Goal: Information Seeking & Learning: Learn about a topic

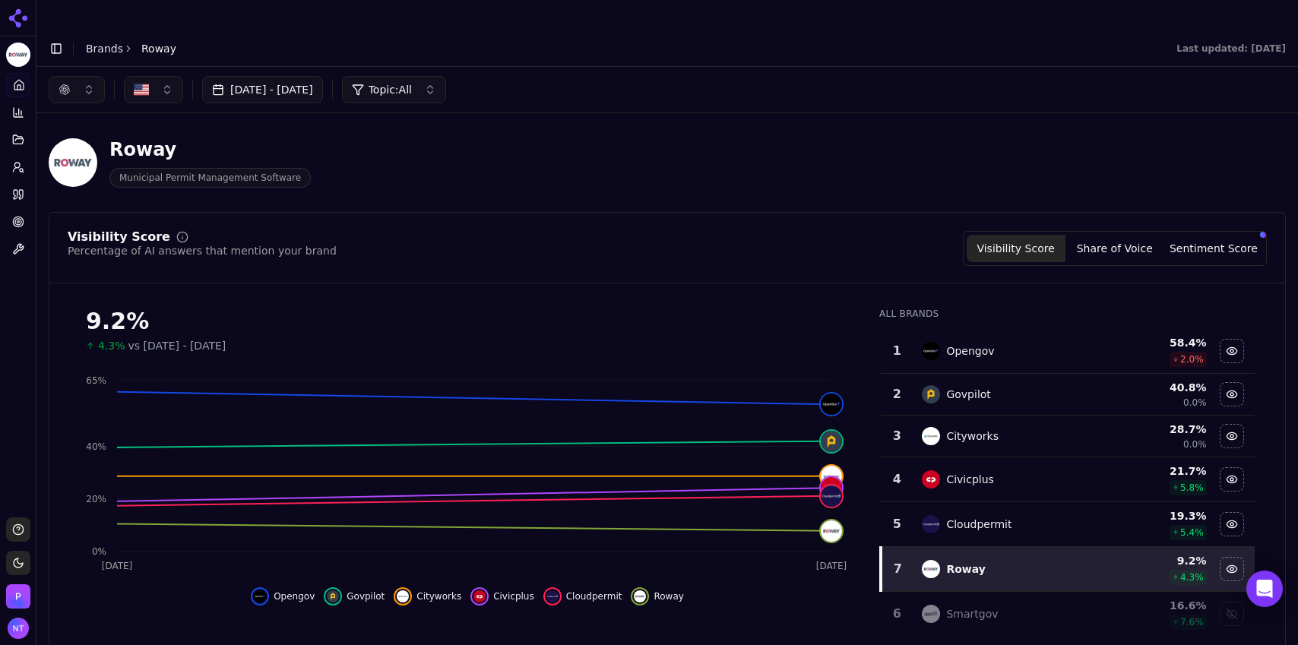
click at [70, 84] on div "button" at bounding box center [65, 90] width 12 height 12
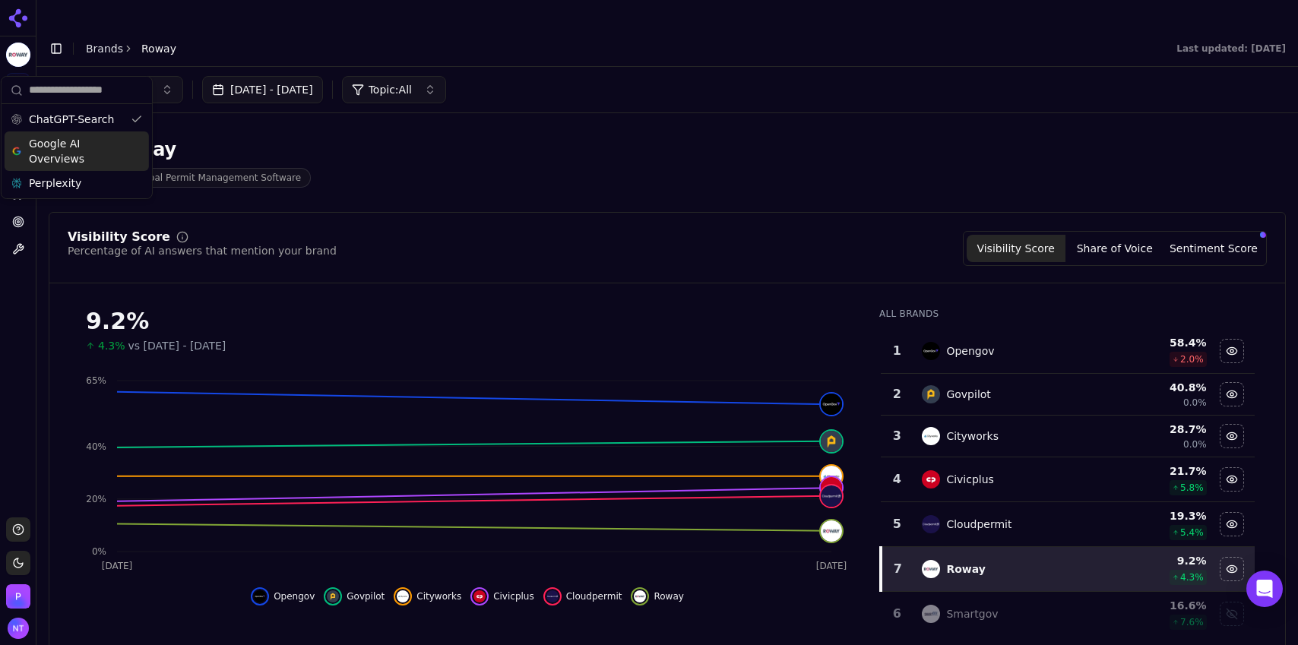
click at [85, 141] on span "Google AI Overviews" at bounding box center [77, 151] width 96 height 30
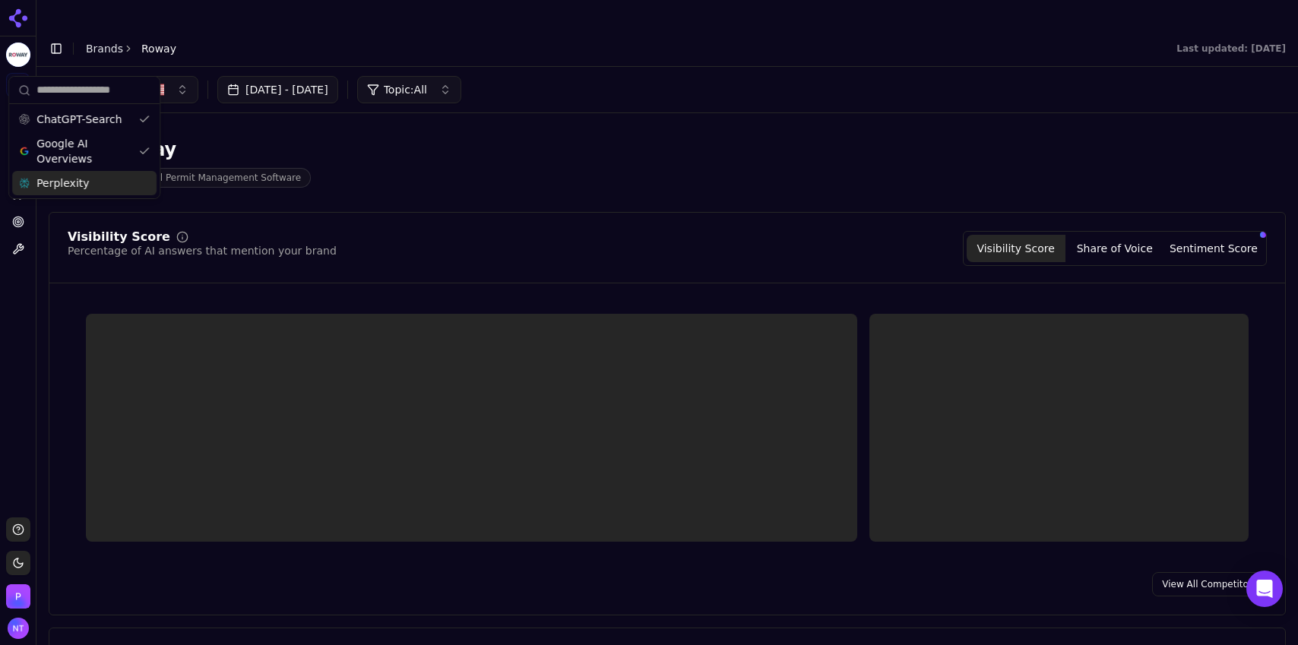
click at [85, 183] on div "Perplexity" at bounding box center [84, 183] width 144 height 24
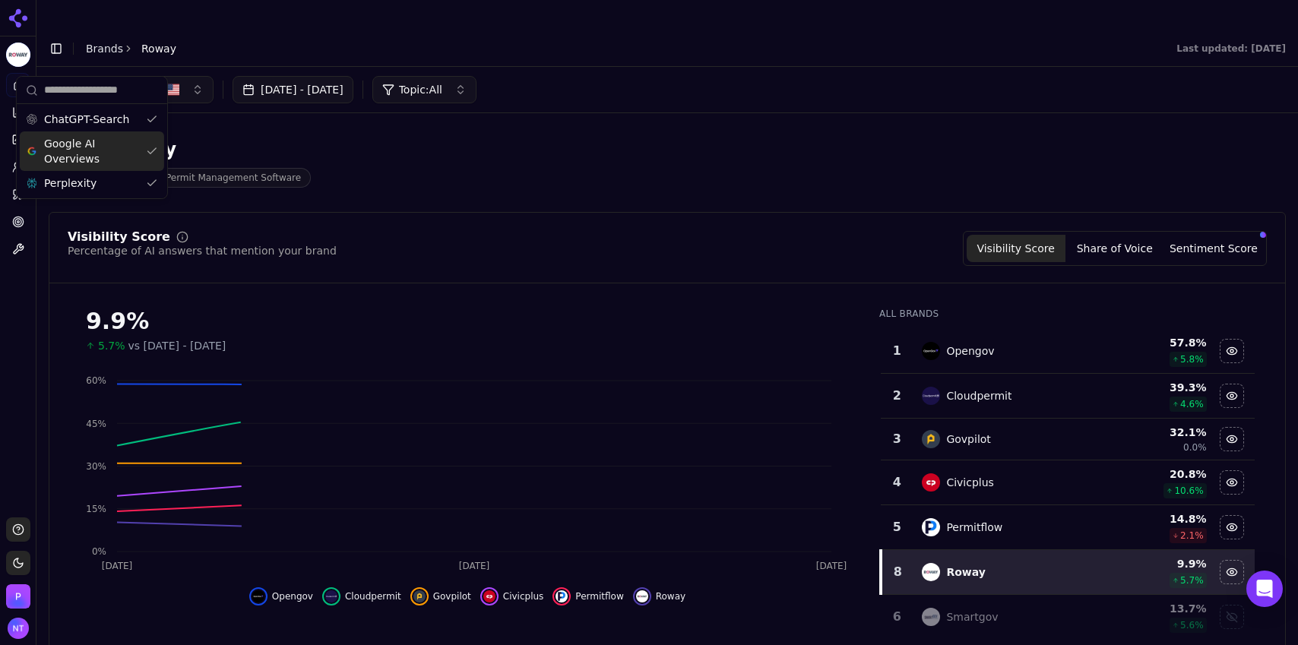
click at [499, 31] on header "Toggle Sidebar Brands Roway Last updated: [DATE]" at bounding box center [667, 48] width 1262 height 36
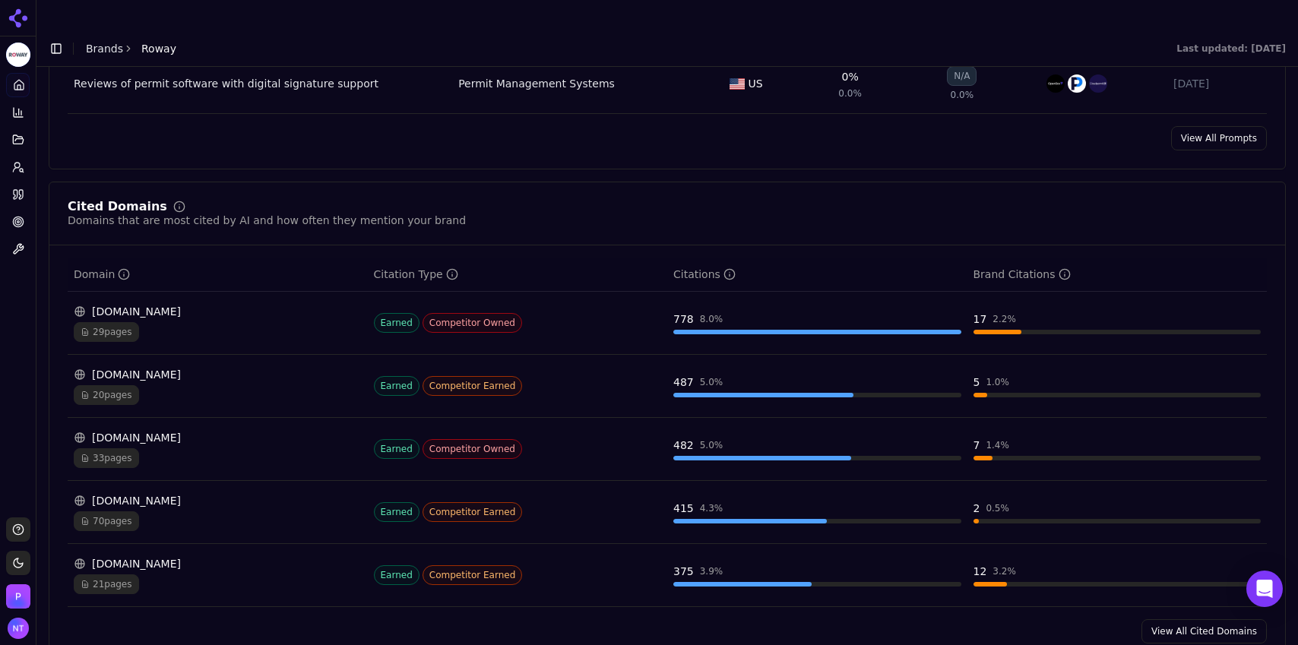
scroll to position [1417, 0]
click at [1163, 618] on link "View All Cited Domains" at bounding box center [1204, 630] width 125 height 24
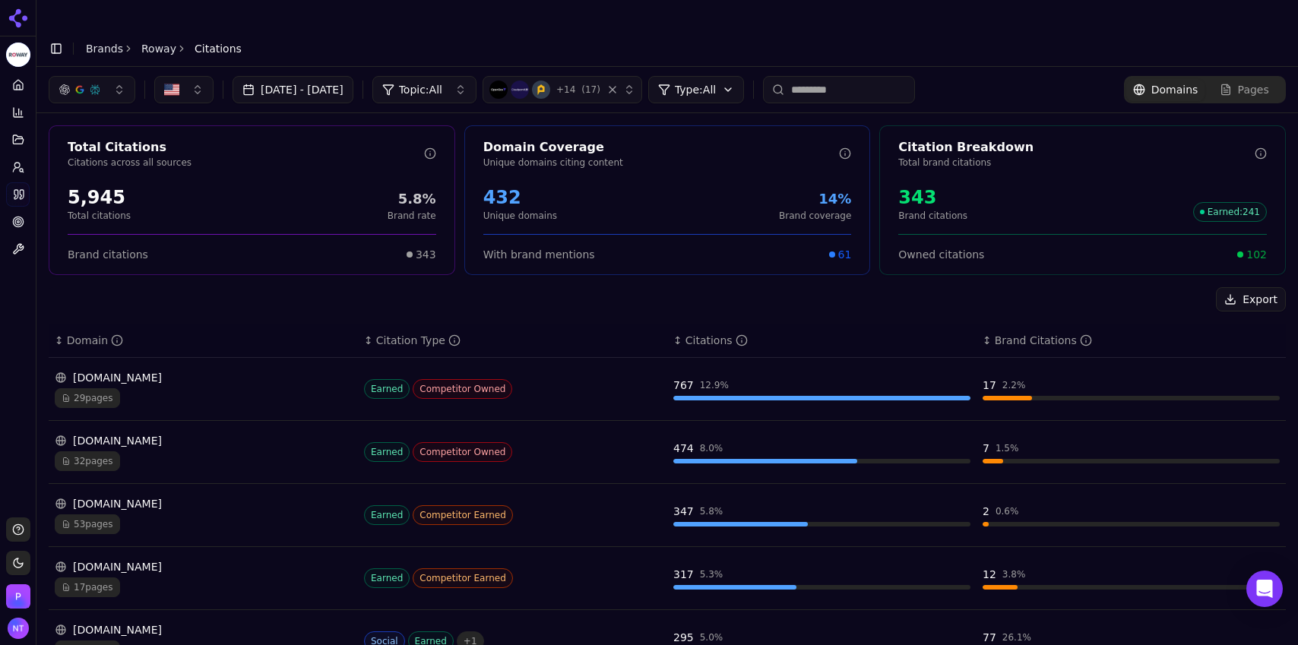
click at [1238, 82] on span "Pages" at bounding box center [1253, 89] width 31 height 15
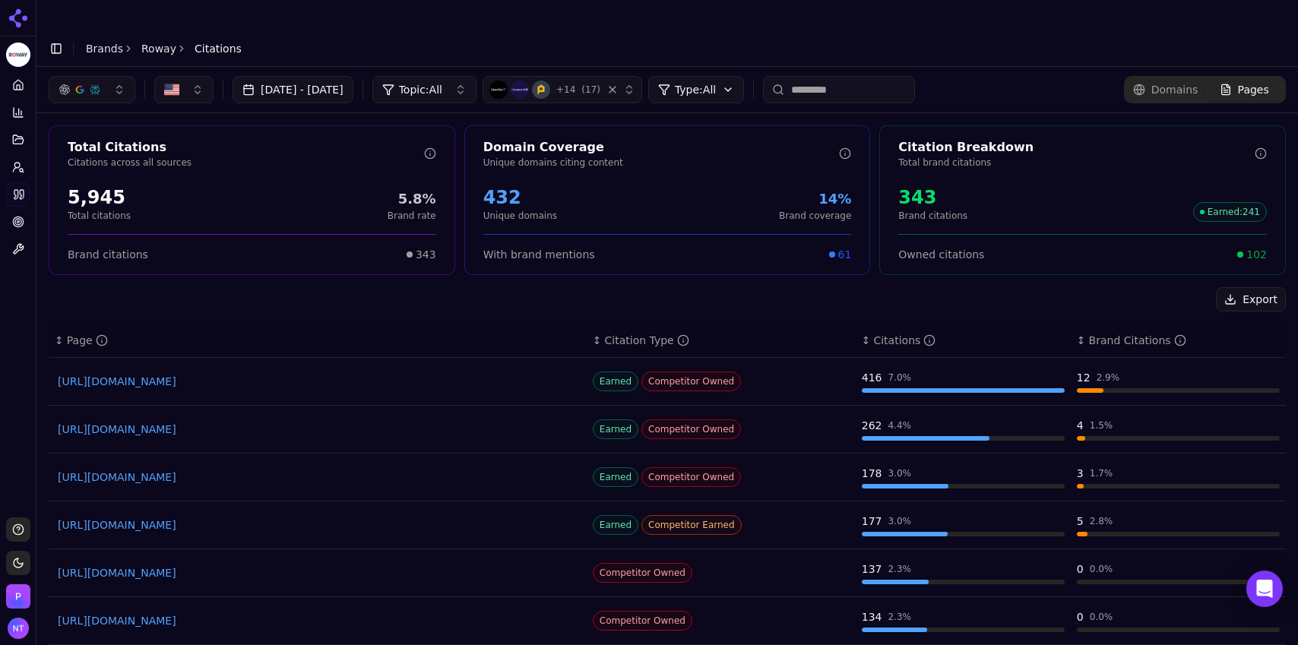
click at [1247, 82] on span "Pages" at bounding box center [1253, 89] width 31 height 15
click at [1230, 287] on button "Export" at bounding box center [1251, 299] width 70 height 24
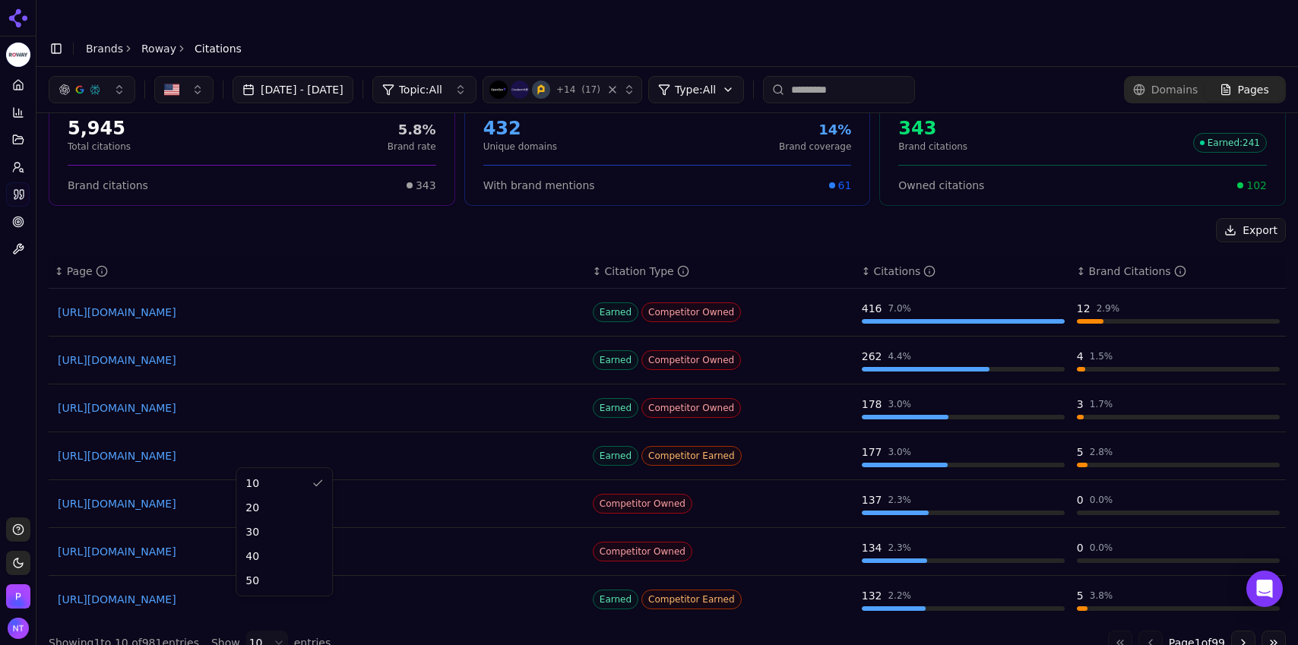
click at [247, 604] on html "Roway Platform Home Competition Topics Prompts Citations Optimize Toolbox Suppo…" at bounding box center [649, 338] width 1298 height 676
click at [252, 617] on html "Roway Platform Home Competition Topics Prompts Citations Optimize Toolbox Suppo…" at bounding box center [649, 338] width 1298 height 676
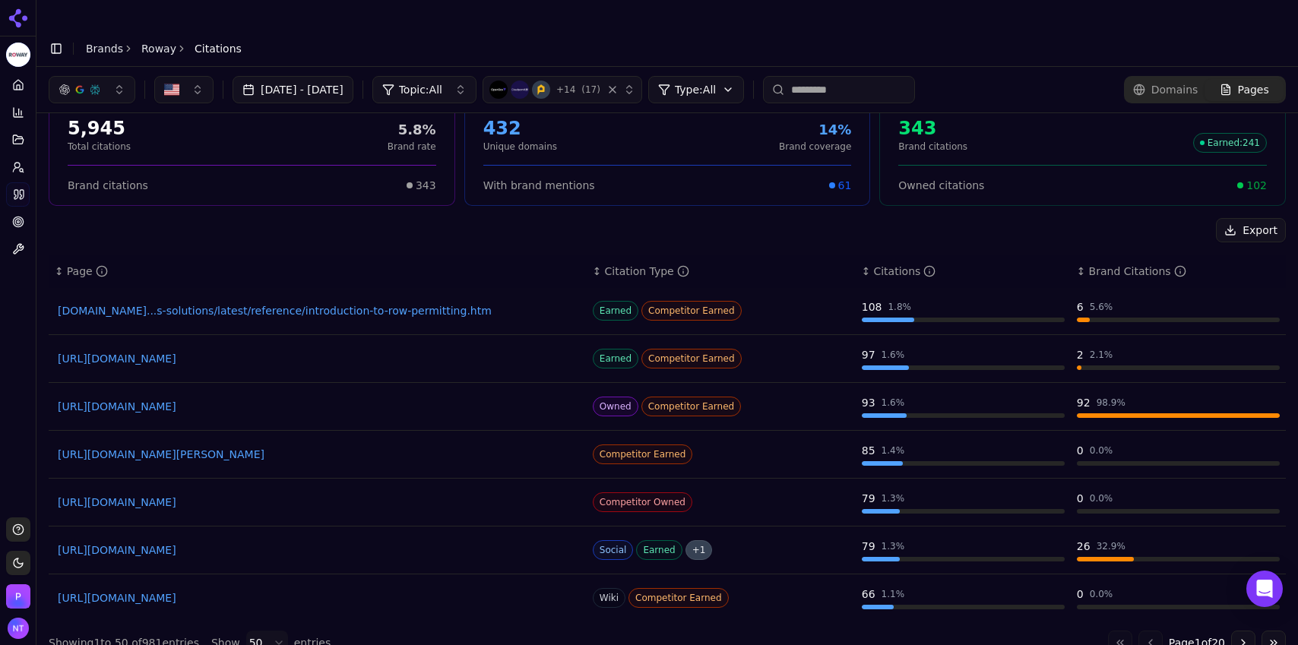
scroll to position [490, 0]
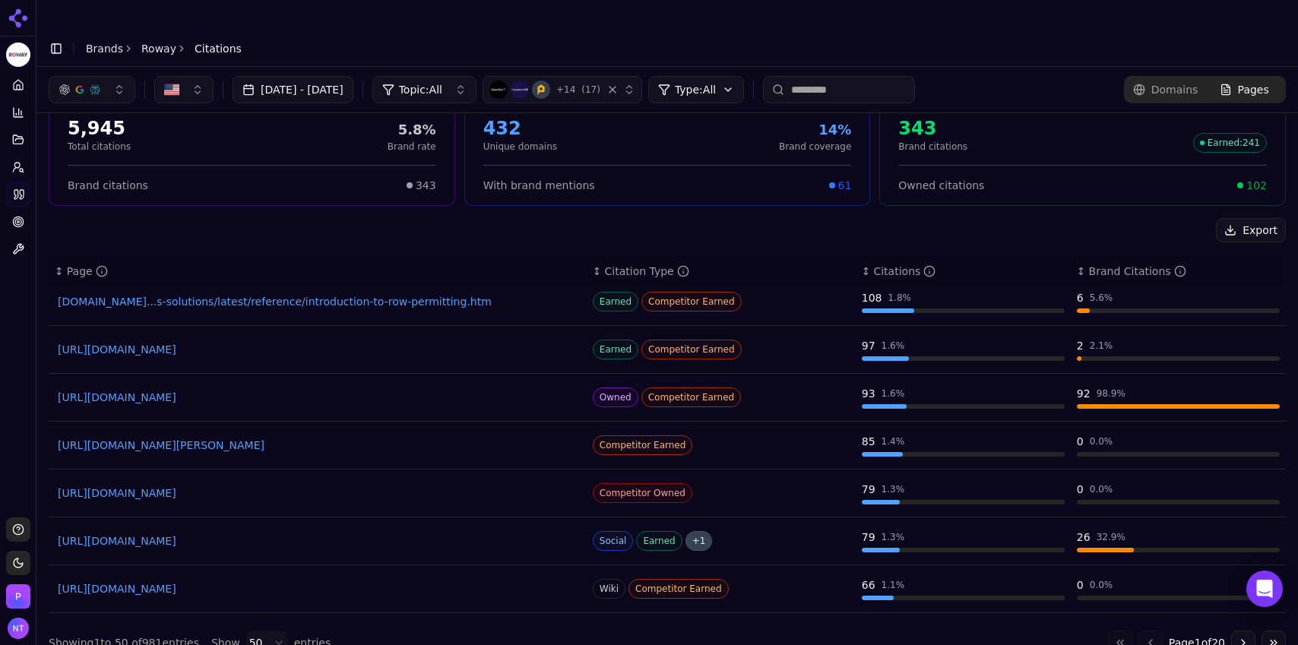
click at [309, 486] on link "[URL][DOMAIN_NAME]" at bounding box center [318, 493] width 520 height 15
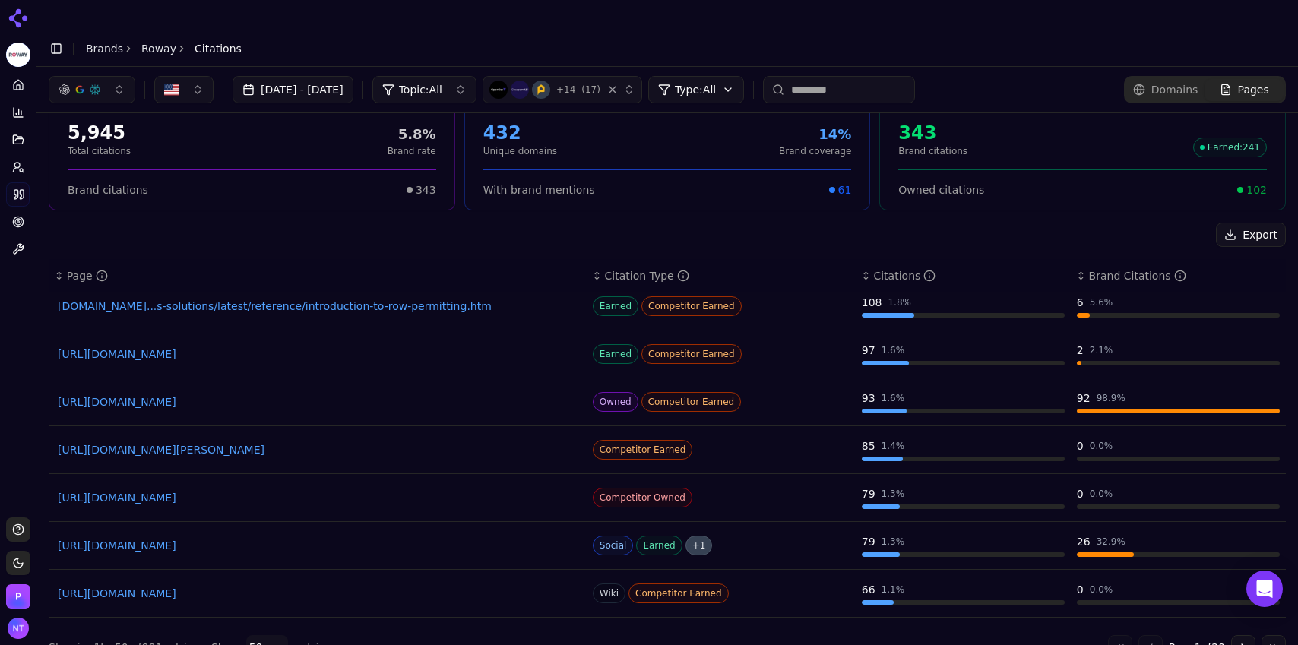
scroll to position [69, 0]
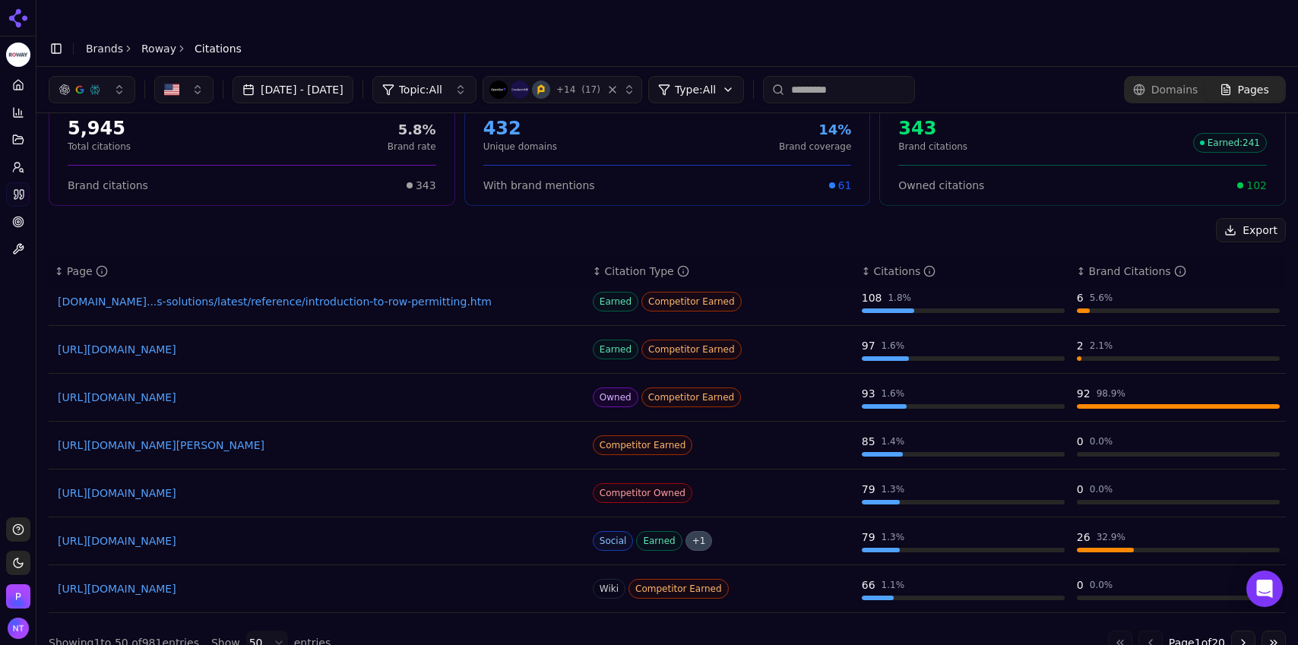
click at [973, 218] on div "Export" at bounding box center [667, 230] width 1237 height 24
click at [189, 534] on link "[URL][DOMAIN_NAME]" at bounding box center [318, 541] width 520 height 15
click at [295, 534] on link "[URL][DOMAIN_NAME]" at bounding box center [318, 541] width 520 height 15
click at [240, 342] on link "[URL][DOMAIN_NAME]" at bounding box center [318, 349] width 520 height 15
click at [335, 294] on link "[DOMAIN_NAME]...s-solutions/latest/reference/introduction-to-row-permitting.htm" at bounding box center [318, 301] width 520 height 15
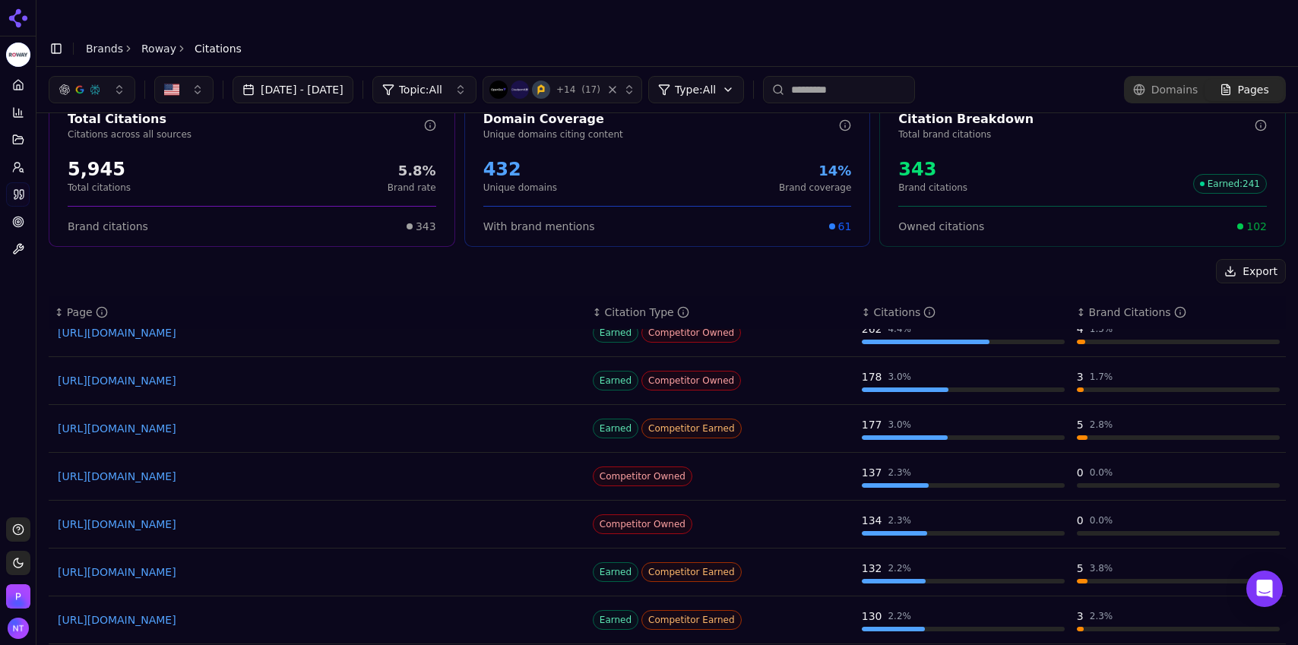
scroll to position [0, 0]
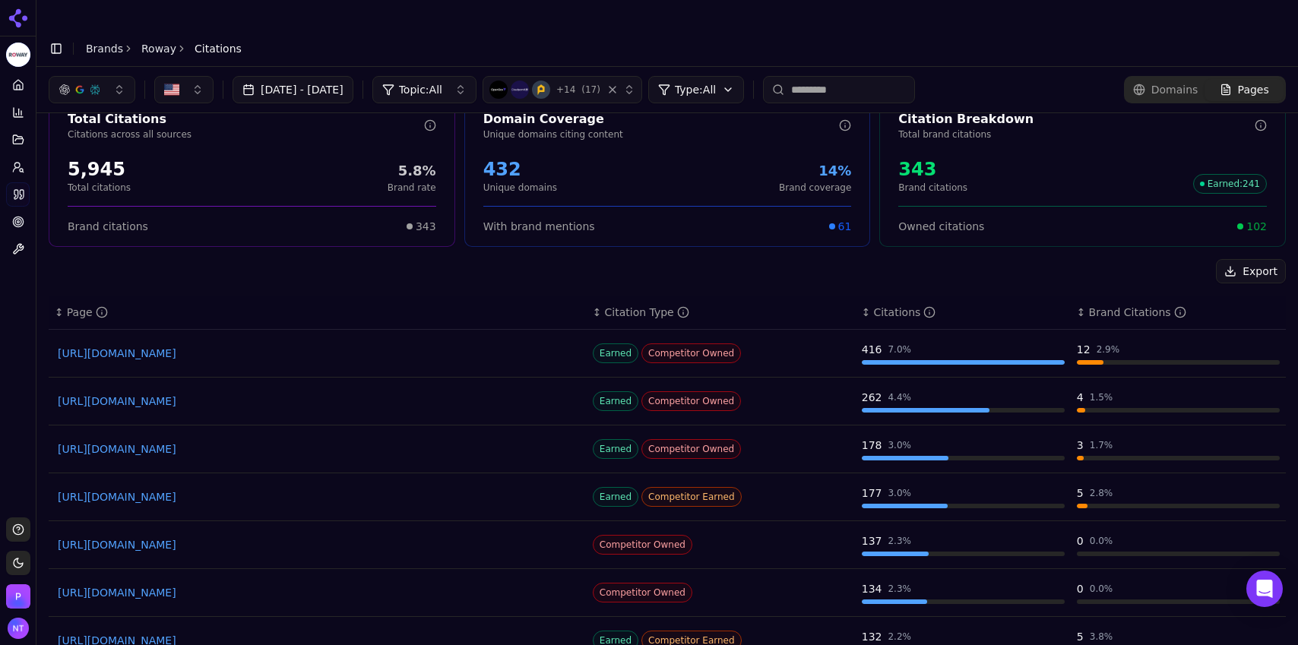
click at [351, 346] on link "[URL][DOMAIN_NAME]" at bounding box center [318, 353] width 520 height 15
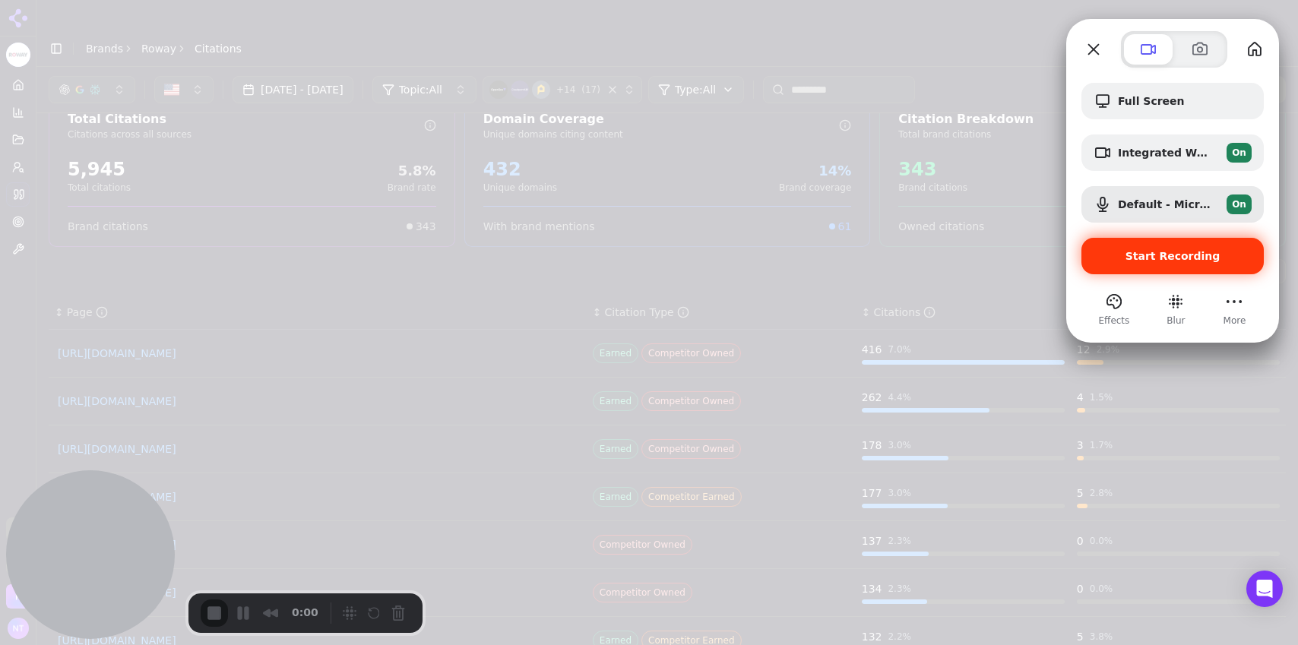
click at [1156, 258] on span "Start Recording" at bounding box center [1173, 256] width 95 height 12
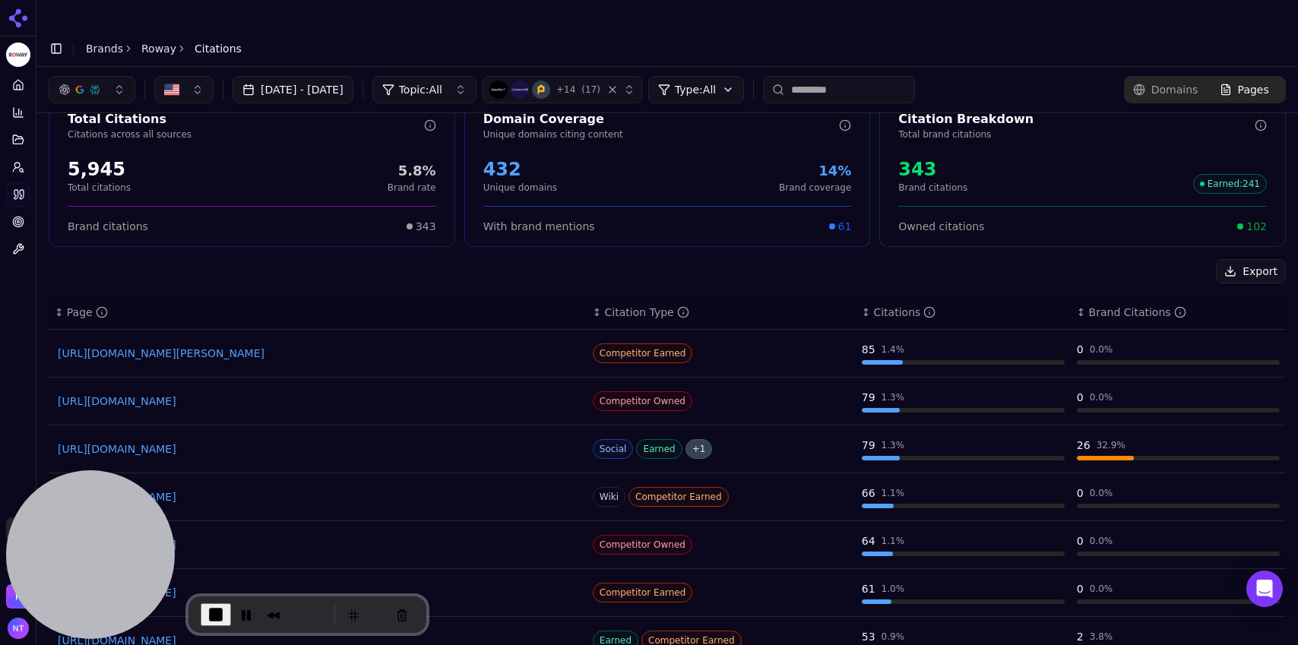
scroll to position [642, 0]
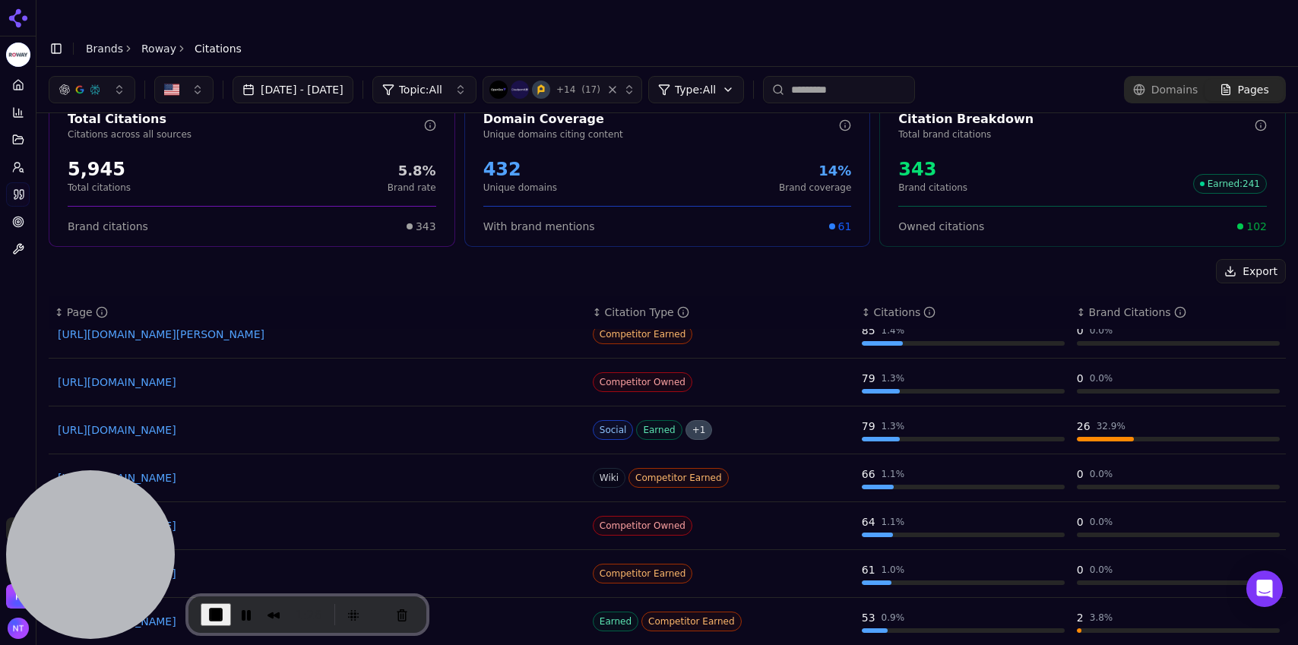
drag, startPoint x: 1279, startPoint y: 392, endPoint x: 1274, endPoint y: 343, distance: 49.6
click at [1274, 343] on div "Total Citations Citations across all sources 5,945 Total citations 5.8% Brand r…" at bounding box center [667, 396] width 1262 height 623
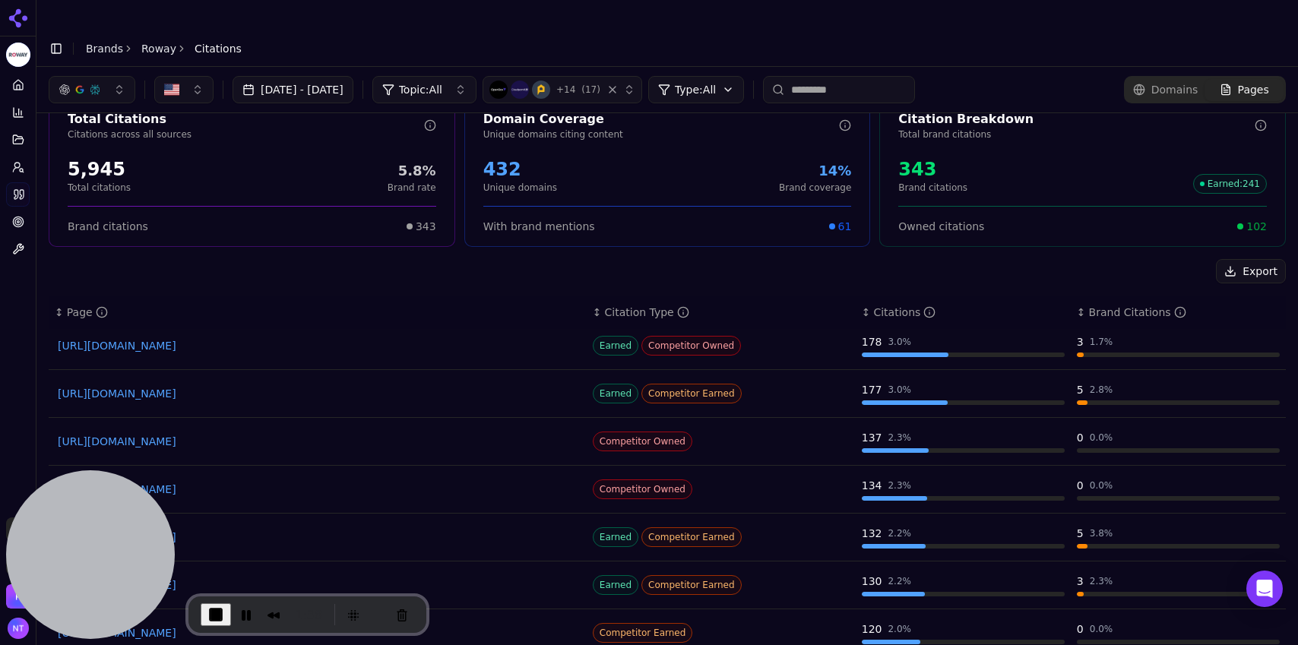
scroll to position [0, 0]
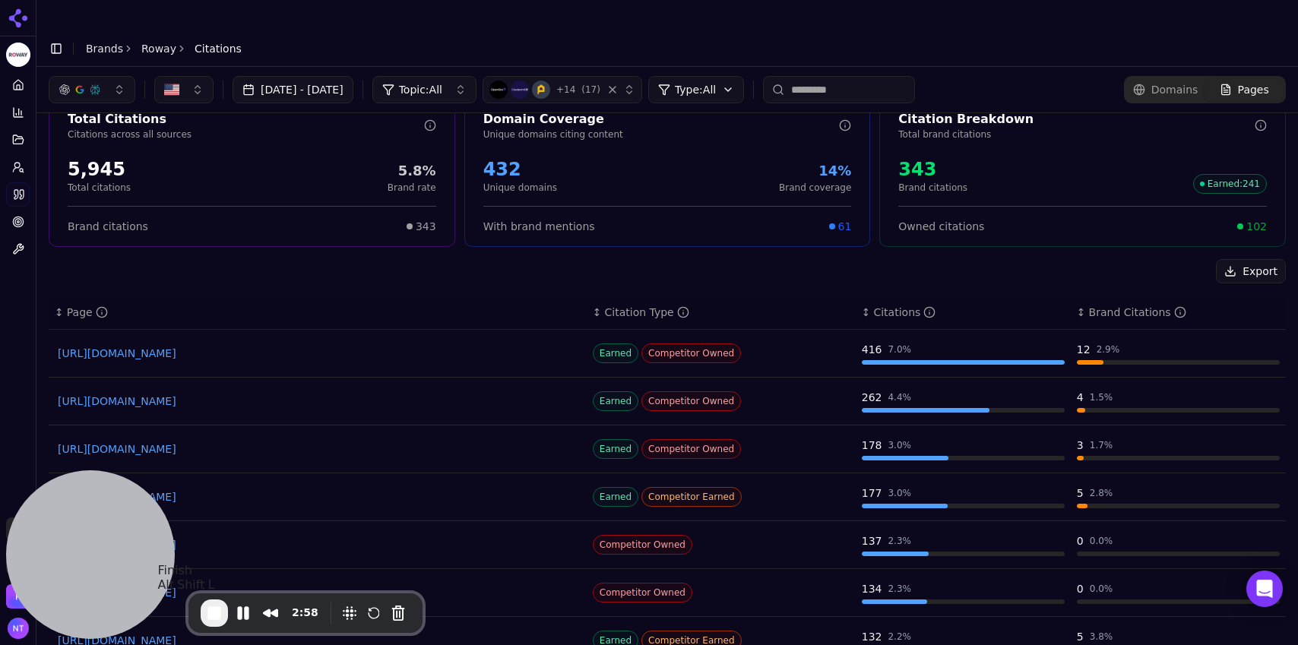
click at [211, 622] on span "End Recording" at bounding box center [214, 613] width 18 height 18
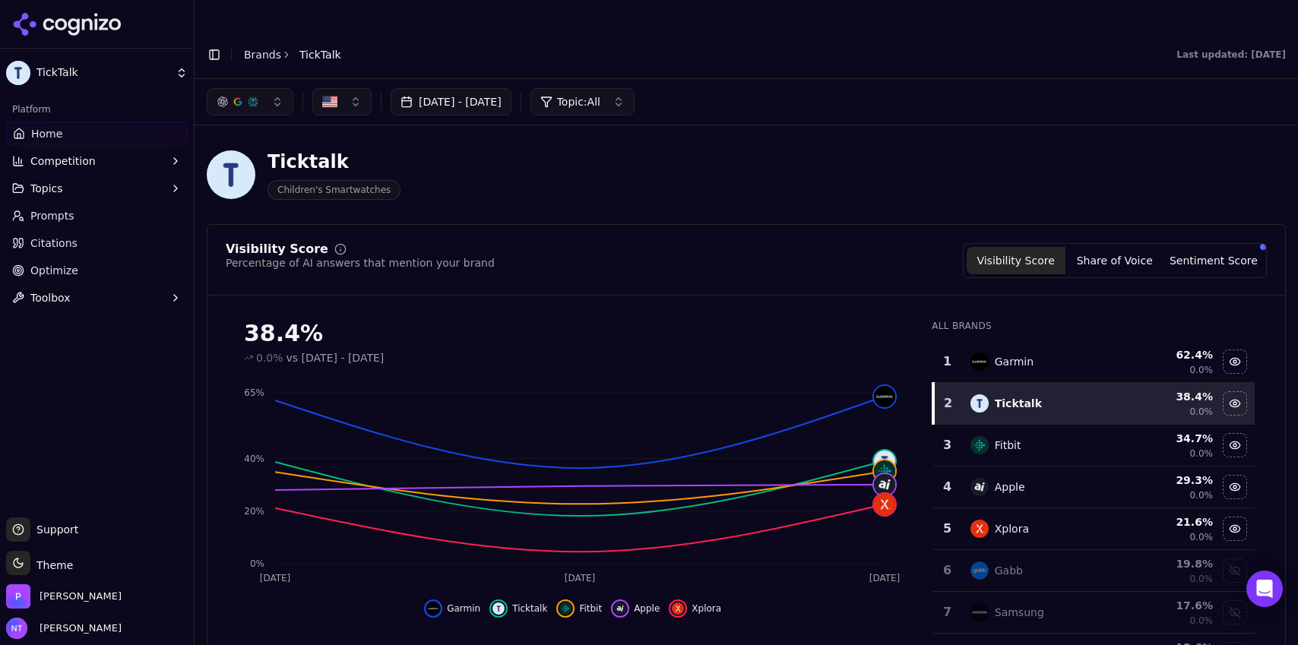
click at [214, 44] on button "Toggle Sidebar" at bounding box center [214, 54] width 21 height 21
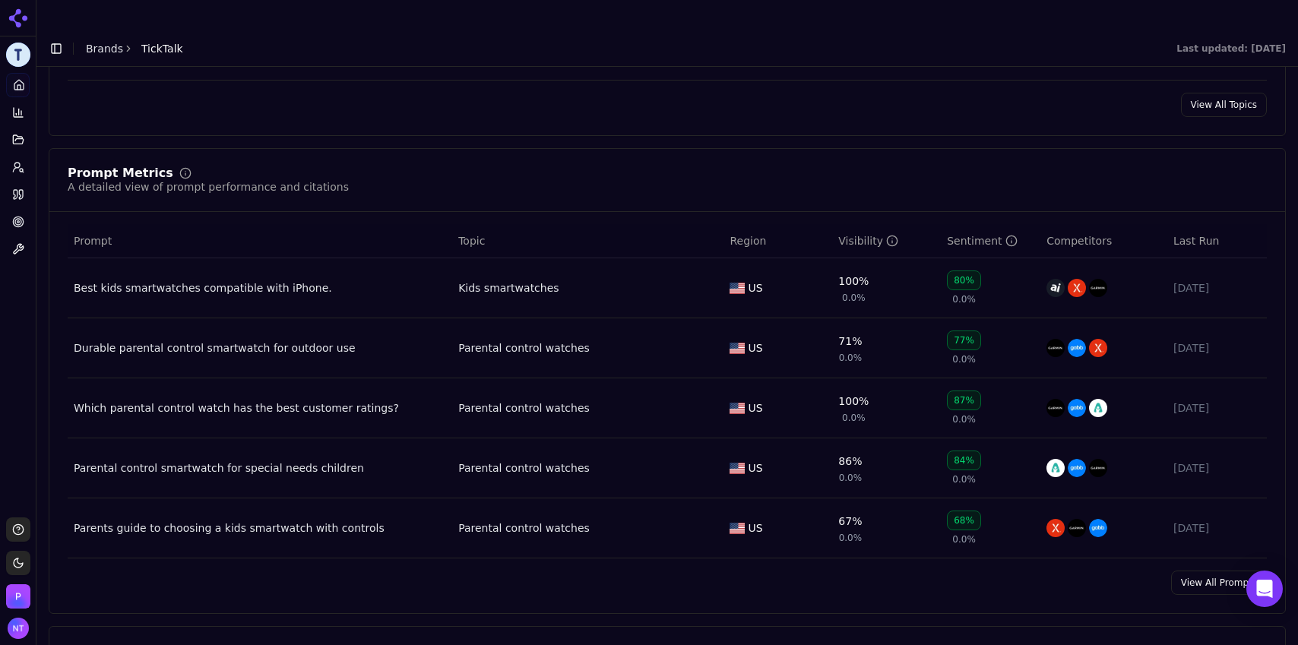
scroll to position [1115, 0]
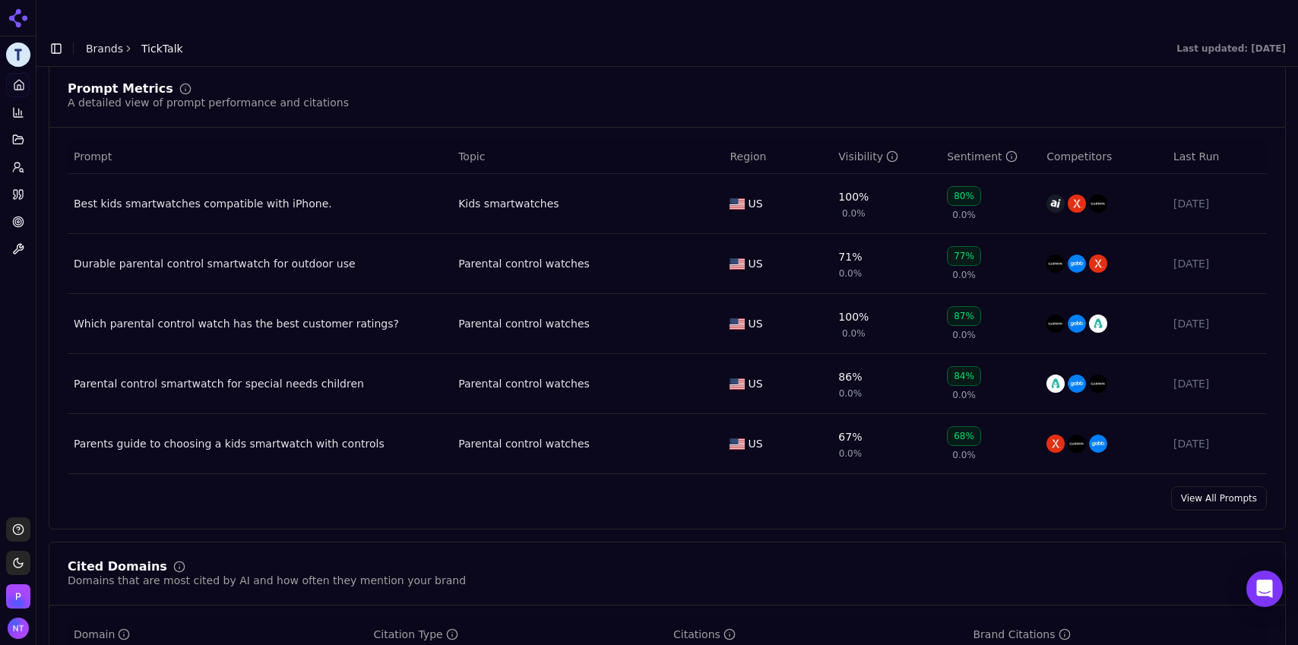
click at [1194, 486] on link "View All Prompts" at bounding box center [1219, 498] width 96 height 24
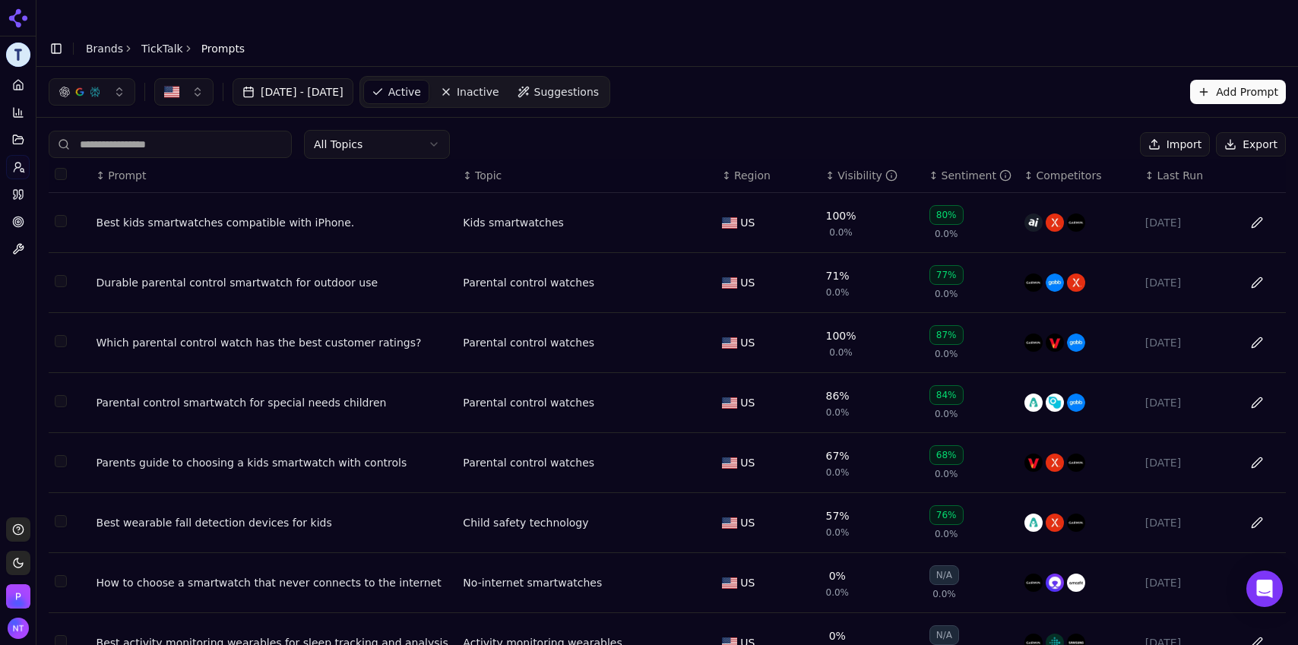
click at [844, 168] on div "Visibility" at bounding box center [868, 175] width 60 height 15
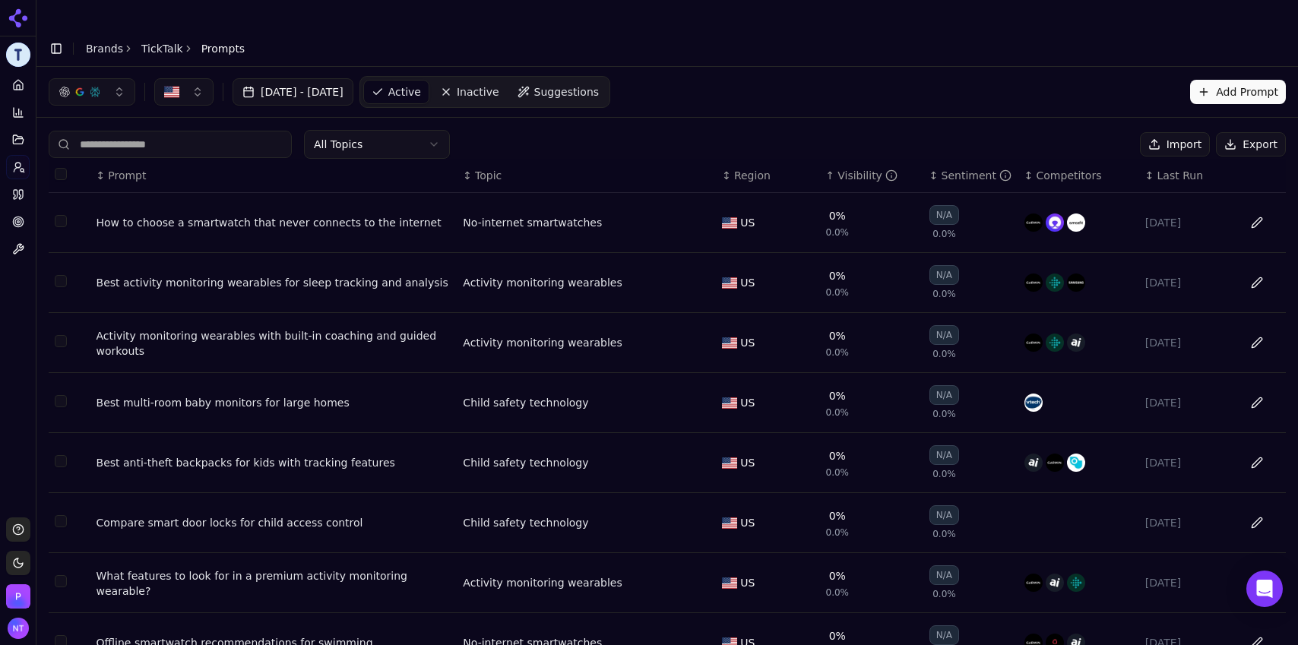
click at [844, 168] on div "Visibility" at bounding box center [868, 175] width 60 height 15
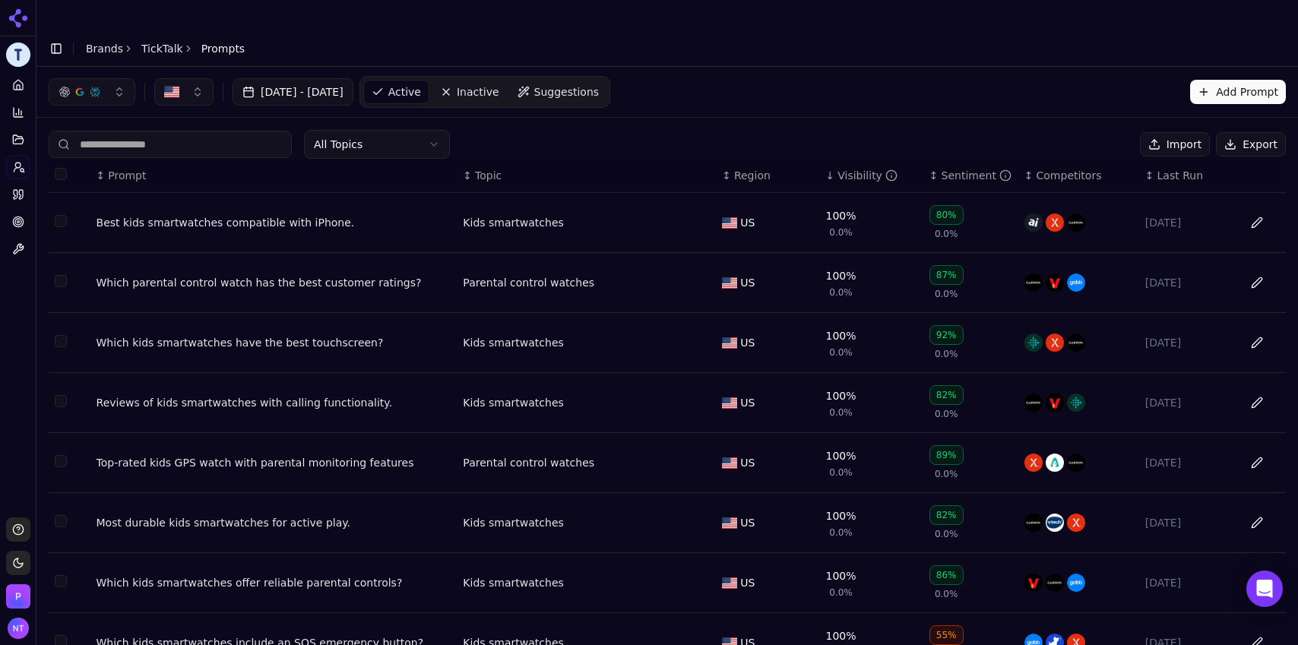
click at [846, 168] on div "Visibility" at bounding box center [868, 175] width 60 height 15
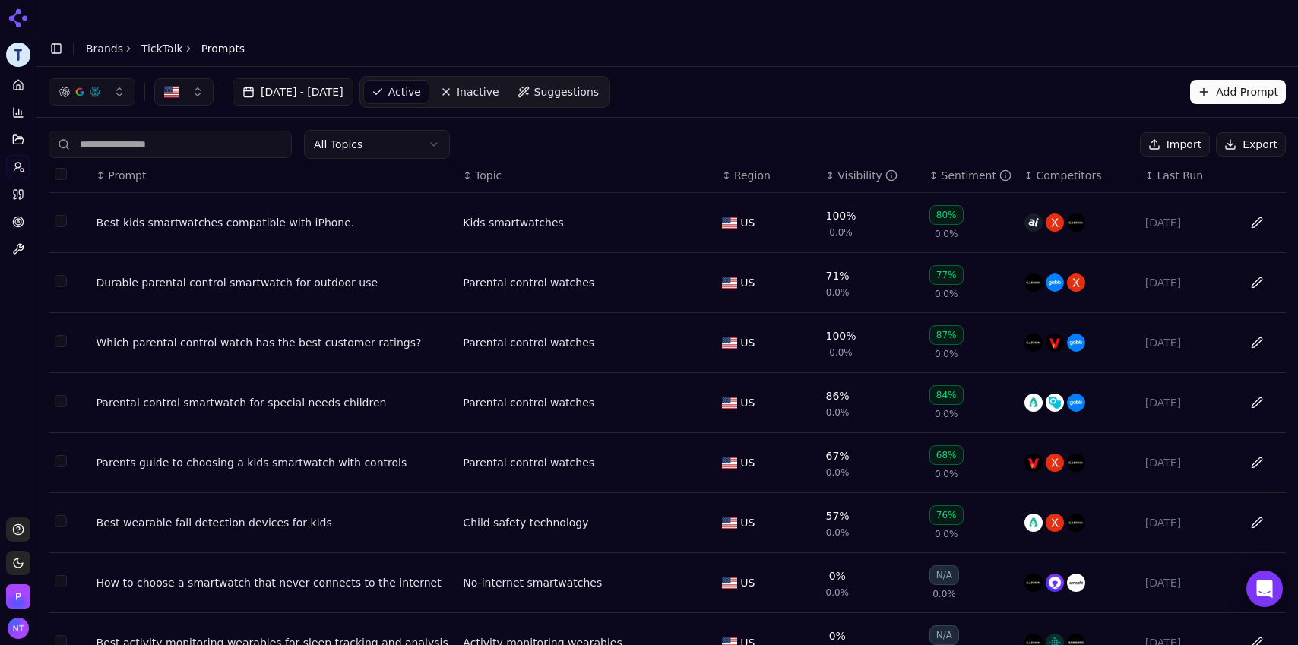
click at [846, 168] on div "Visibility" at bounding box center [868, 175] width 60 height 15
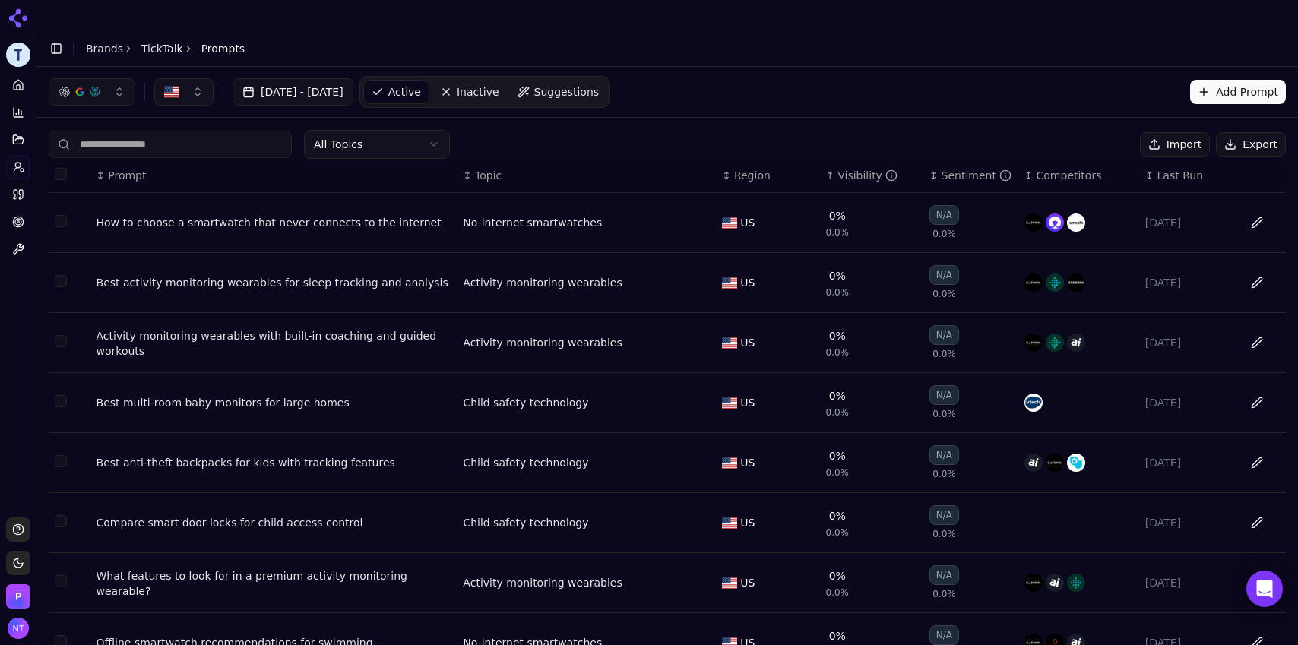
click at [311, 215] on div "How to choose a smartwatch that never connects to the internet" at bounding box center [274, 222] width 355 height 15
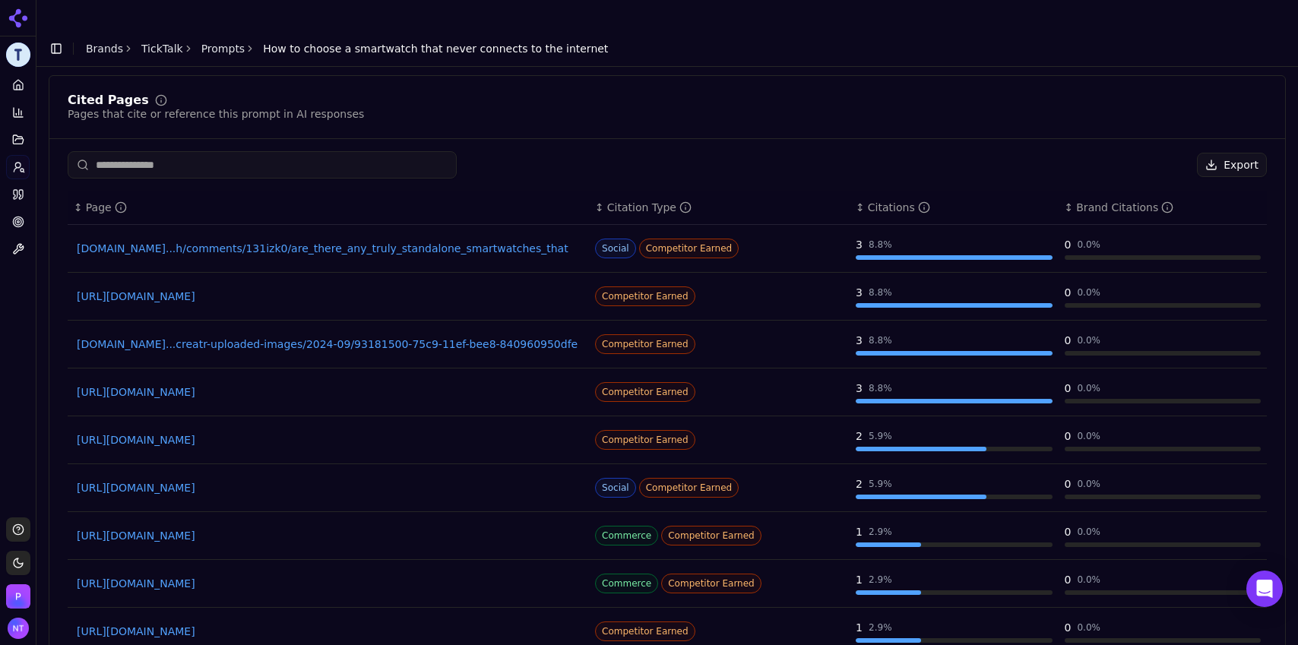
scroll to position [1089, 0]
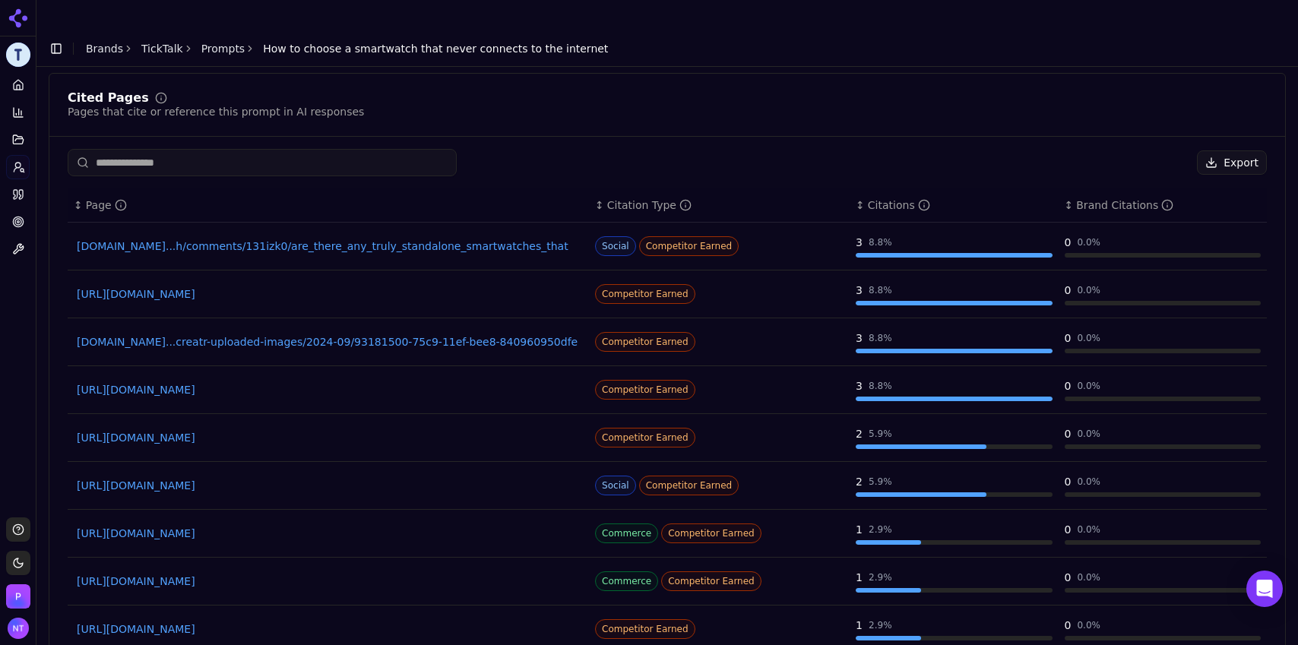
click at [222, 149] on input at bounding box center [262, 162] width 389 height 27
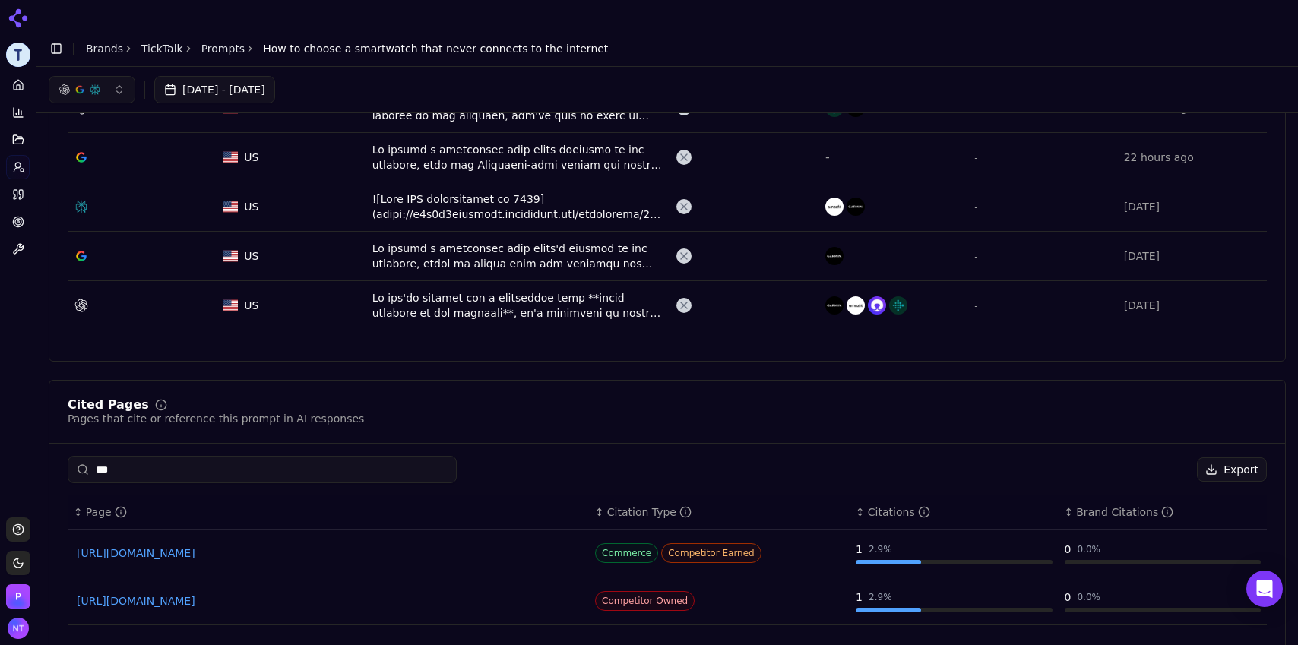
scroll to position [759, 0]
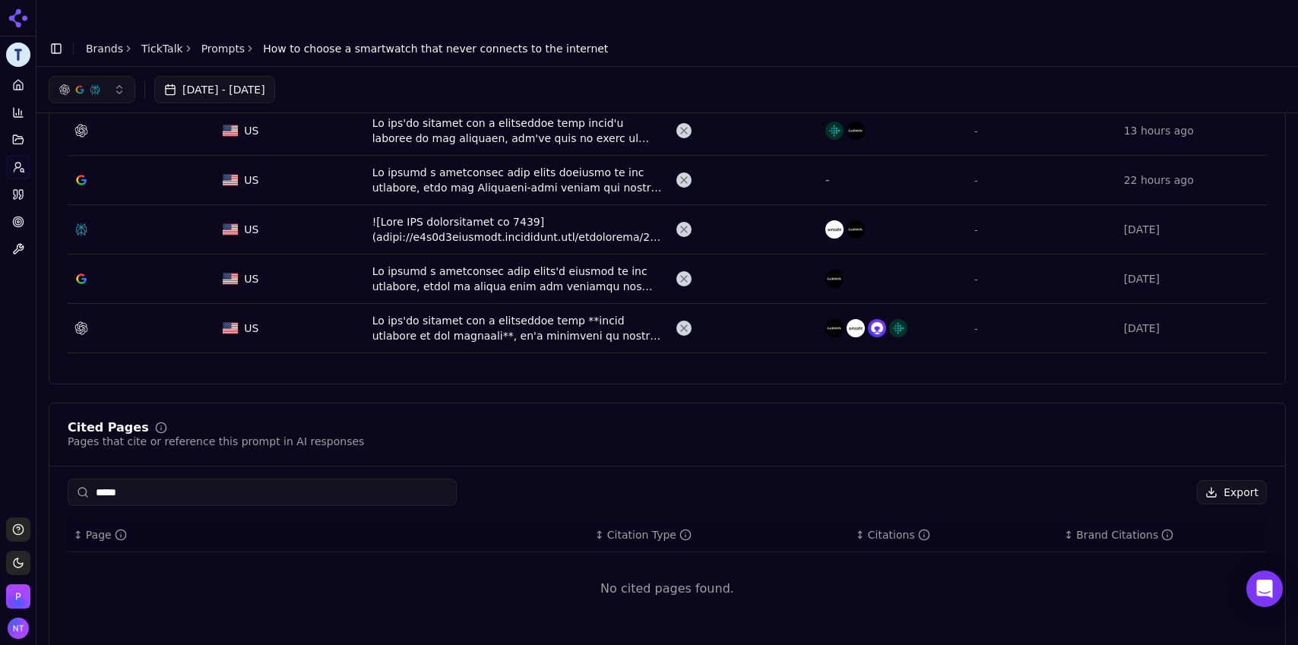
type input "******"
click at [152, 479] on input "******" at bounding box center [262, 492] width 389 height 27
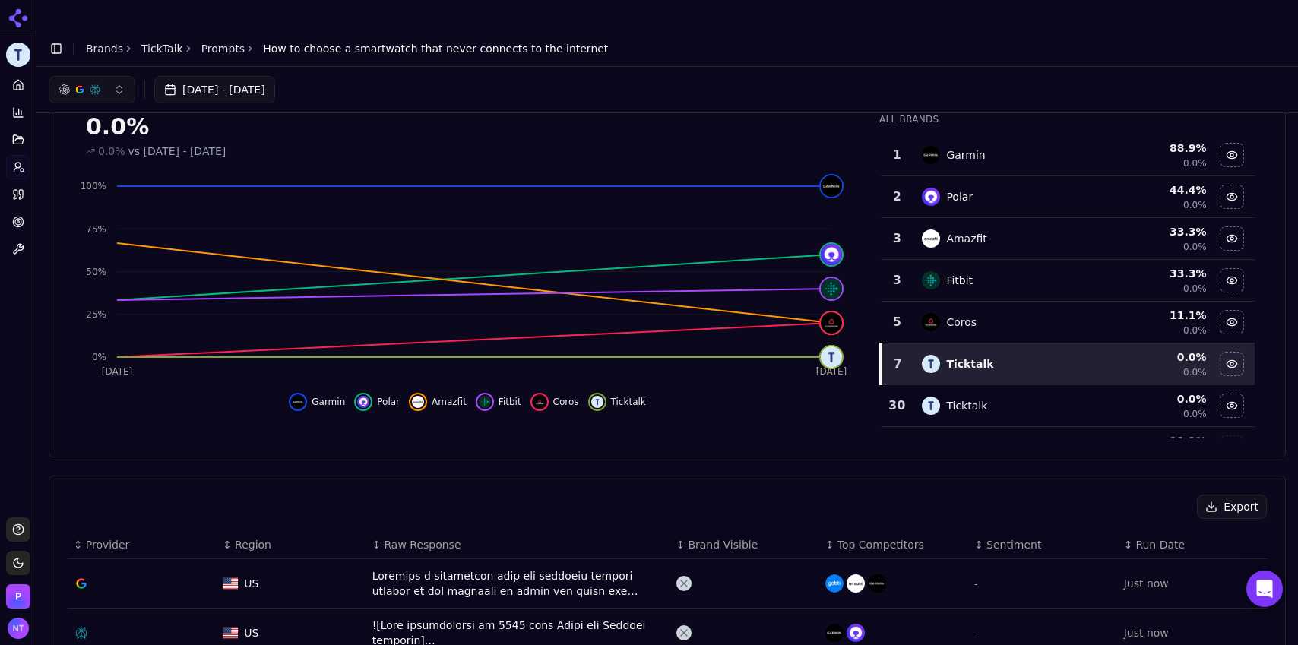
scroll to position [0, 0]
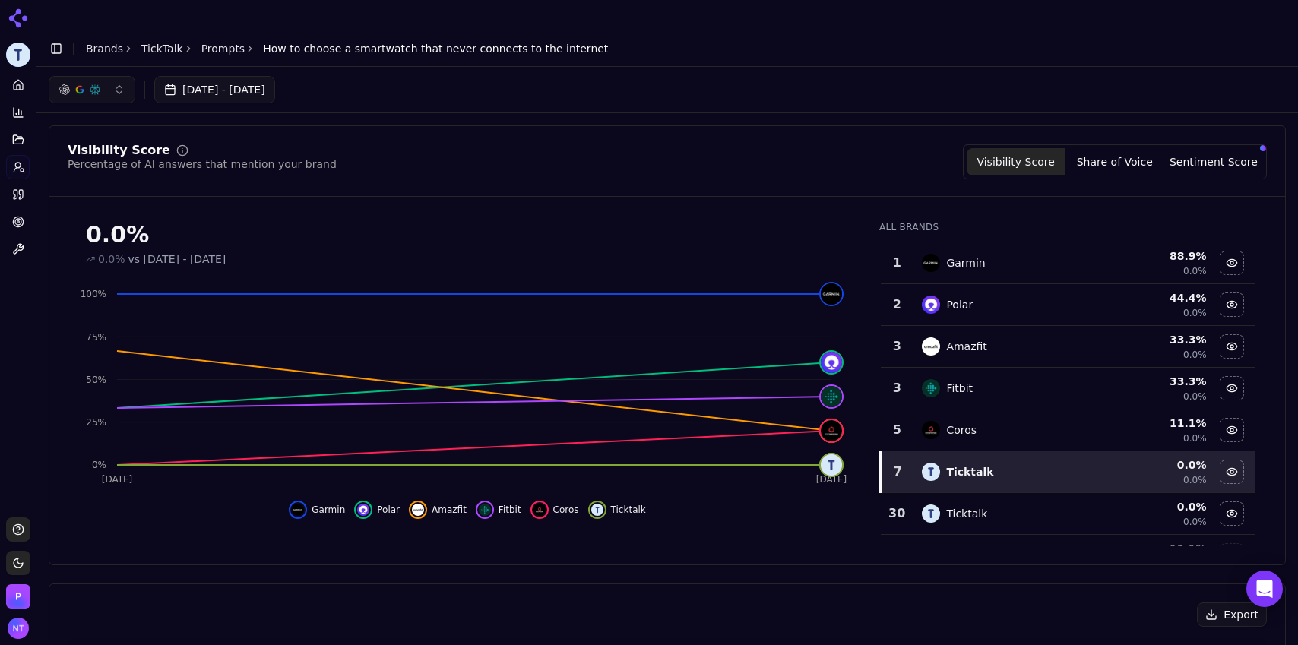
click at [213, 41] on link "Prompts" at bounding box center [223, 48] width 44 height 15
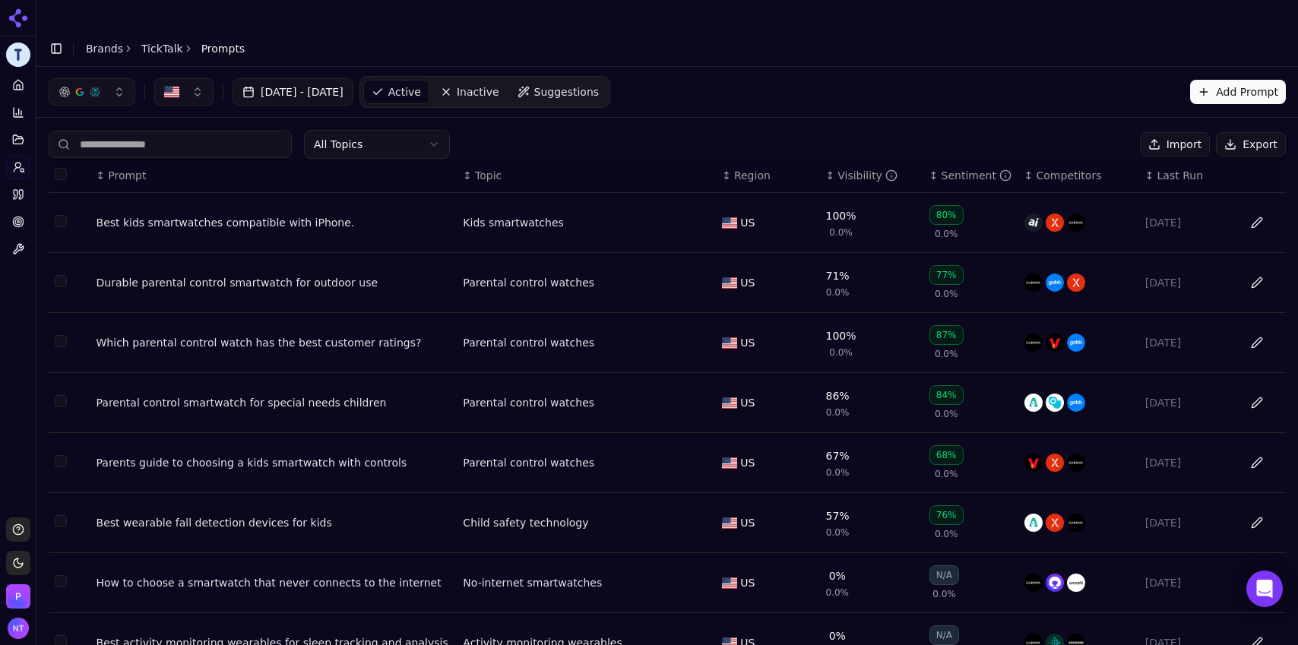
click at [165, 41] on link "TickTalk" at bounding box center [162, 48] width 42 height 15
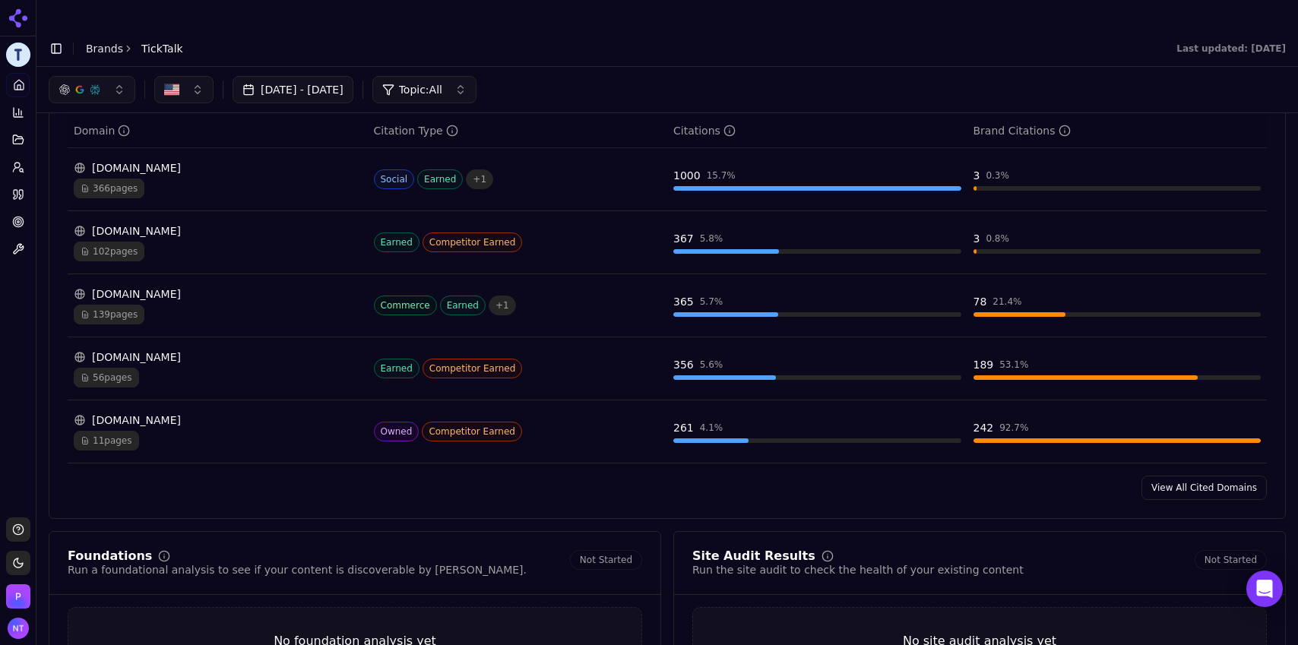
scroll to position [1608, 0]
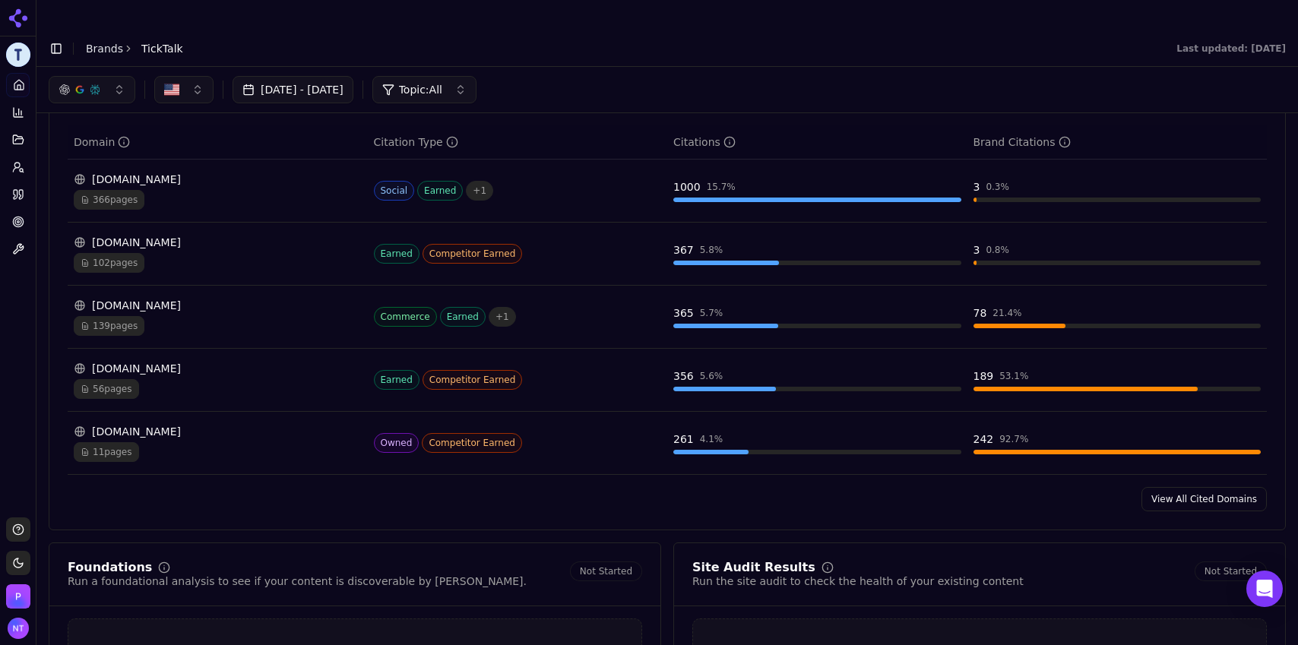
click at [1197, 487] on link "View All Cited Domains" at bounding box center [1204, 499] width 125 height 24
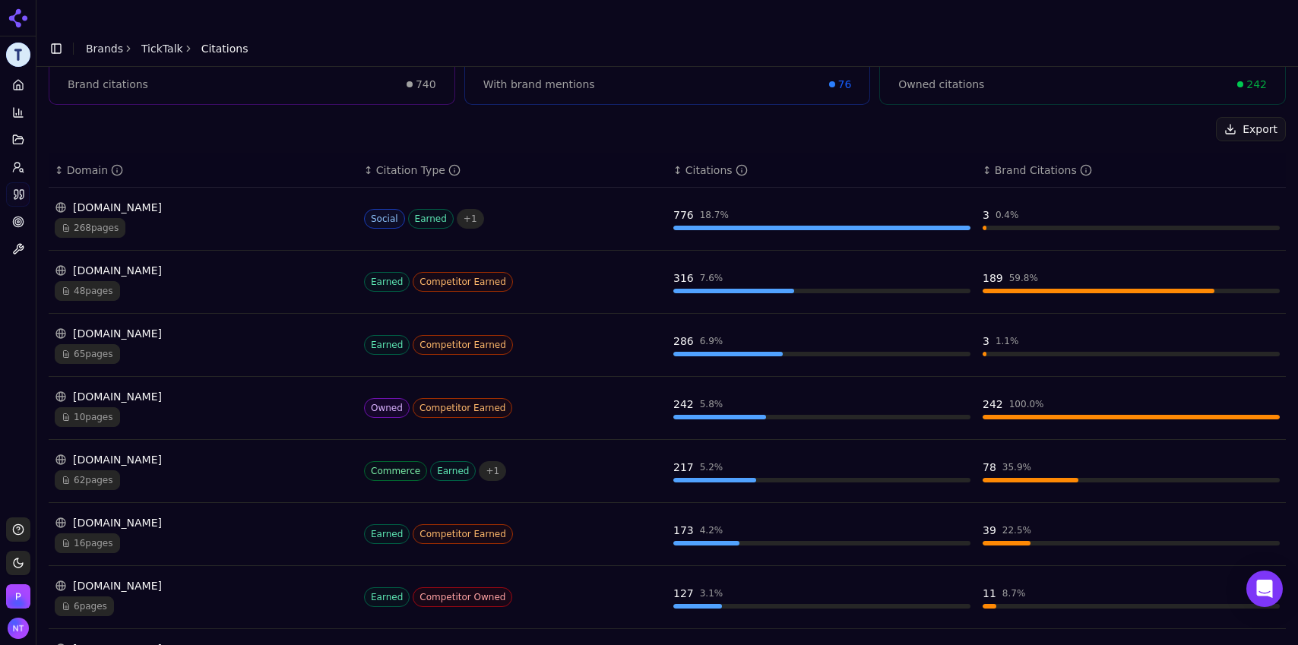
scroll to position [173, 0]
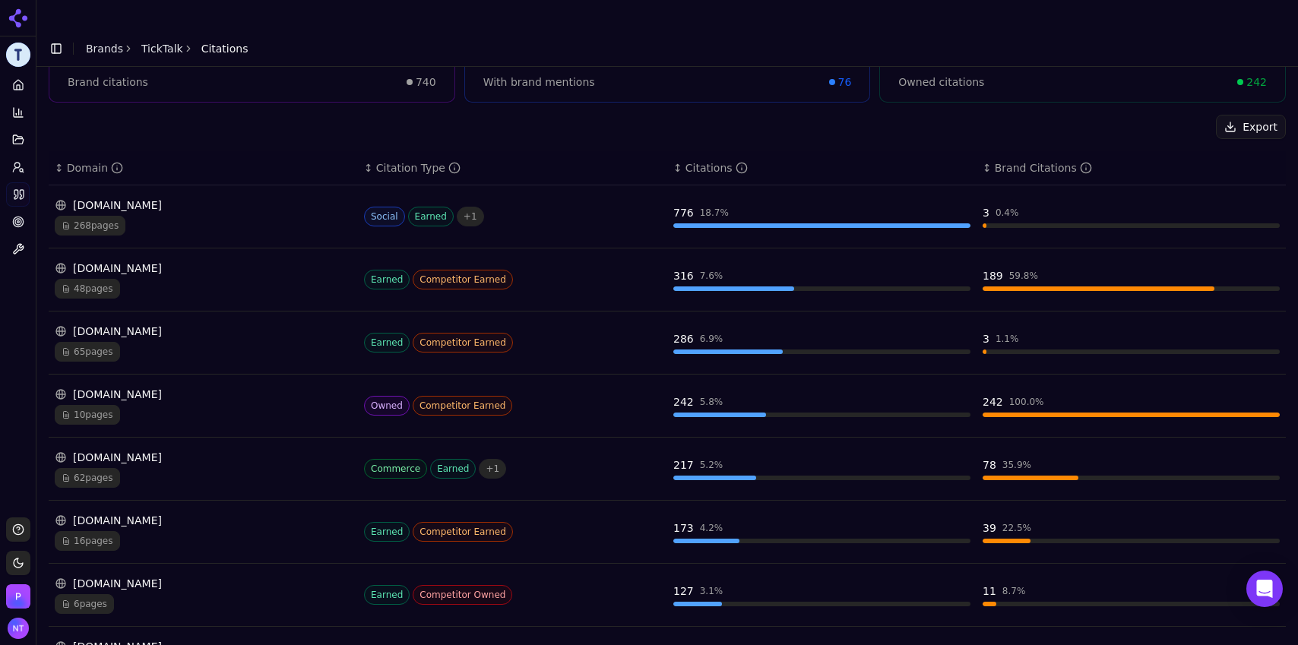
click at [126, 198] on div "[DOMAIN_NAME]" at bounding box center [203, 205] width 297 height 15
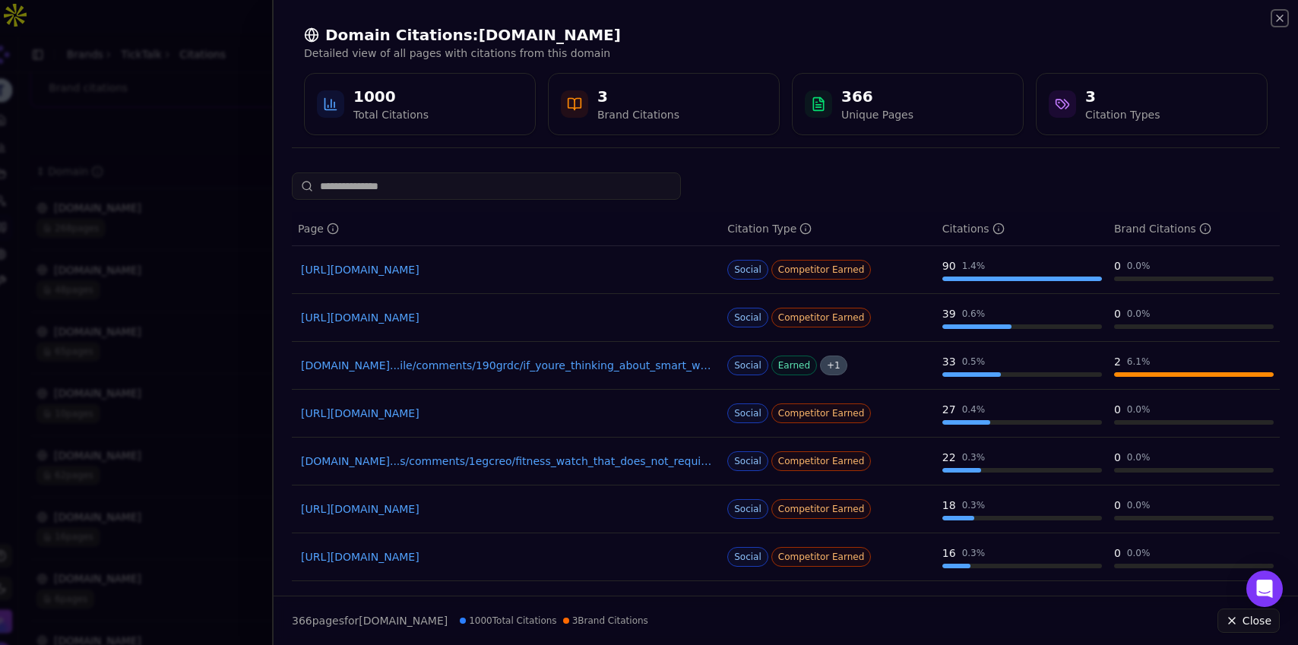
click at [1280, 20] on icon "button" at bounding box center [1280, 18] width 12 height 12
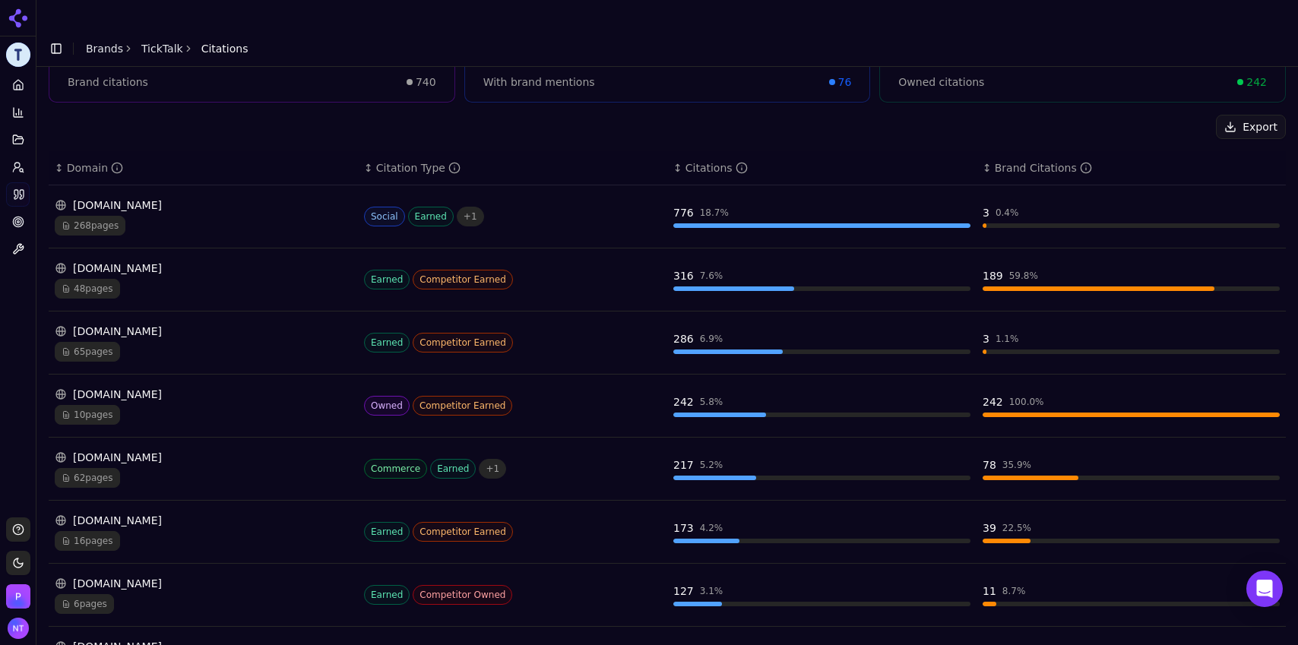
click at [153, 405] on div "10 pages" at bounding box center [203, 415] width 297 height 20
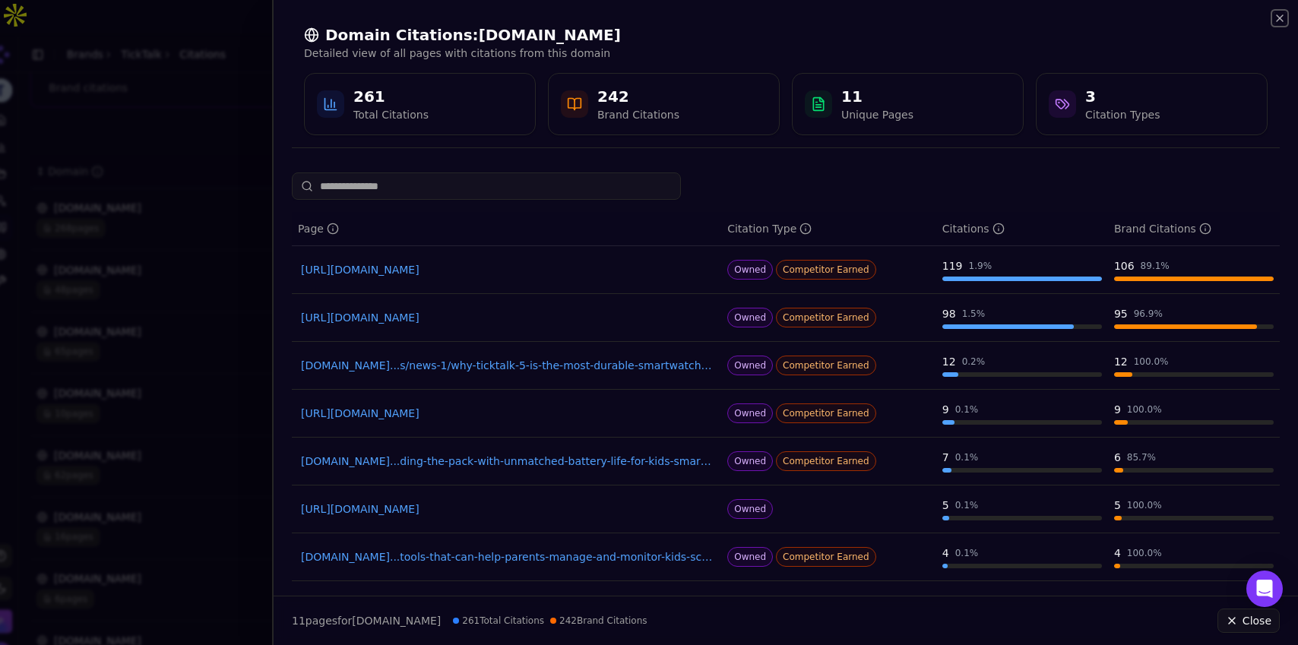
click at [1279, 17] on icon "button" at bounding box center [1280, 18] width 6 height 6
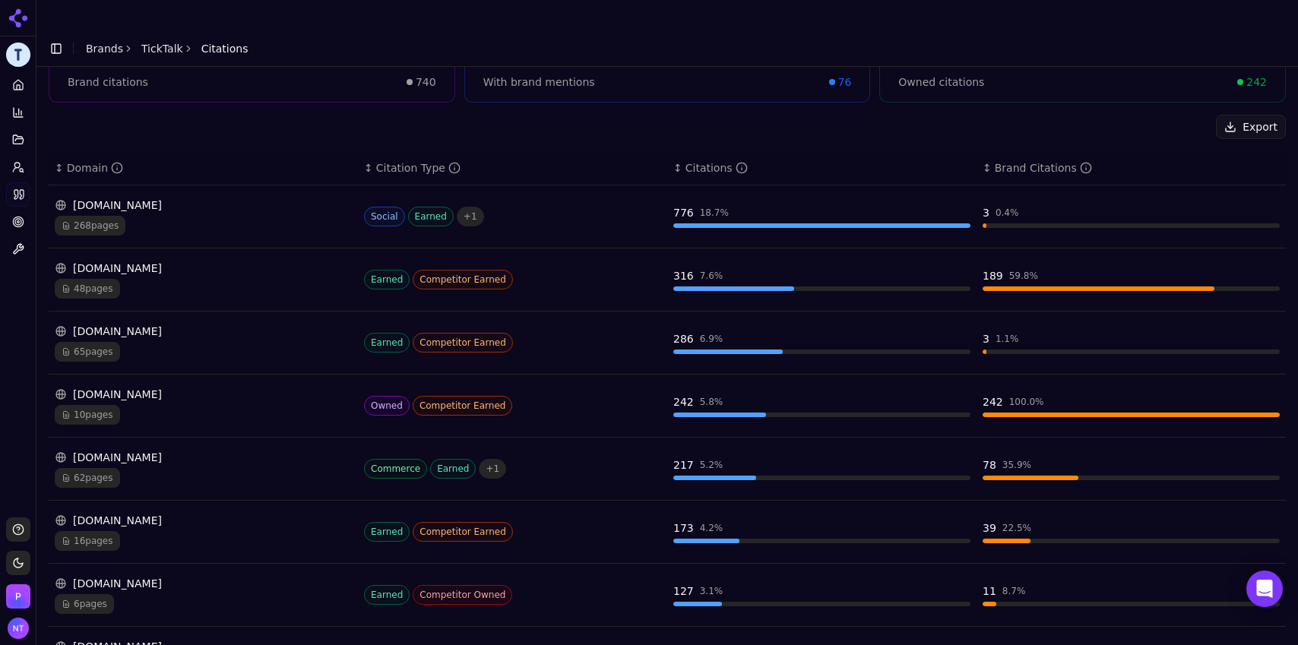
click at [94, 405] on span "10 pages" at bounding box center [87, 415] width 65 height 20
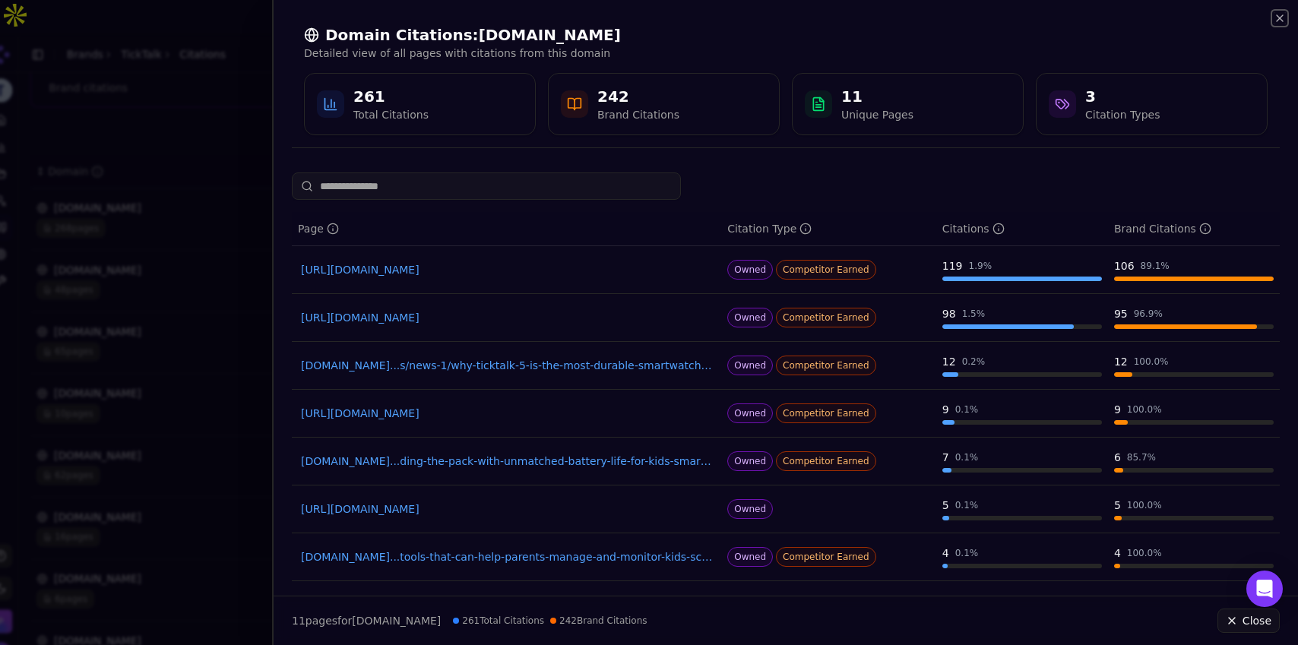
click at [1281, 20] on icon "button" at bounding box center [1280, 18] width 6 height 6
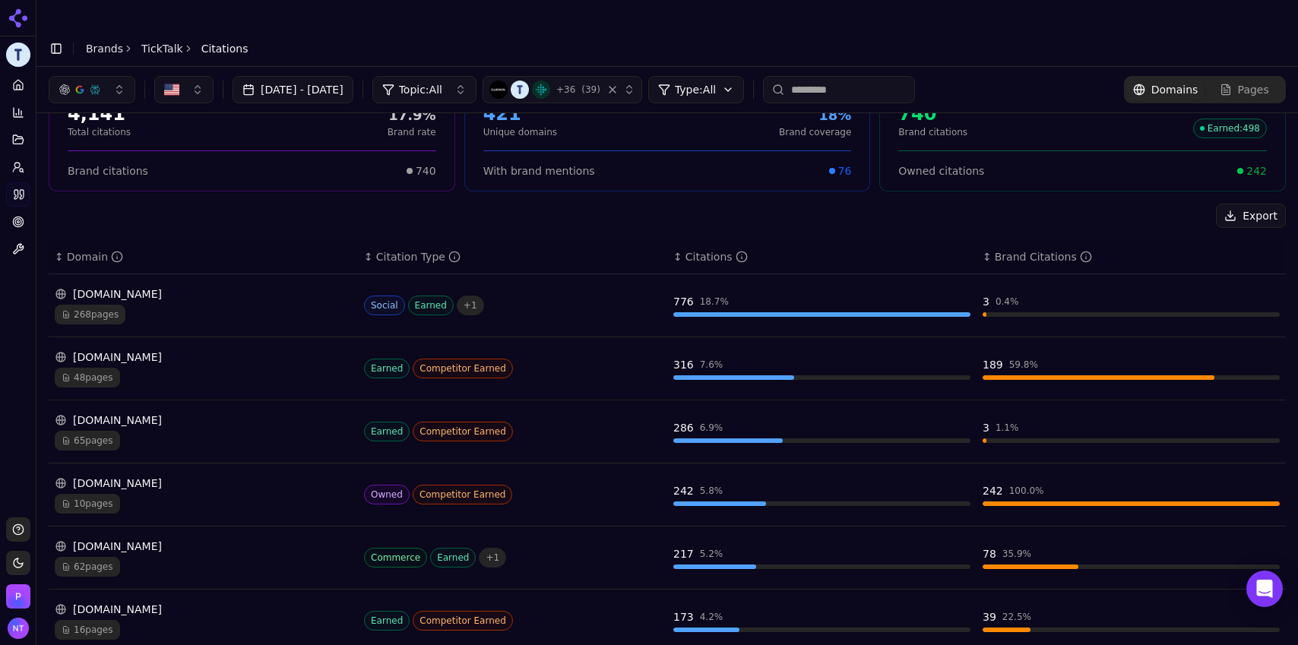
scroll to position [0, 0]
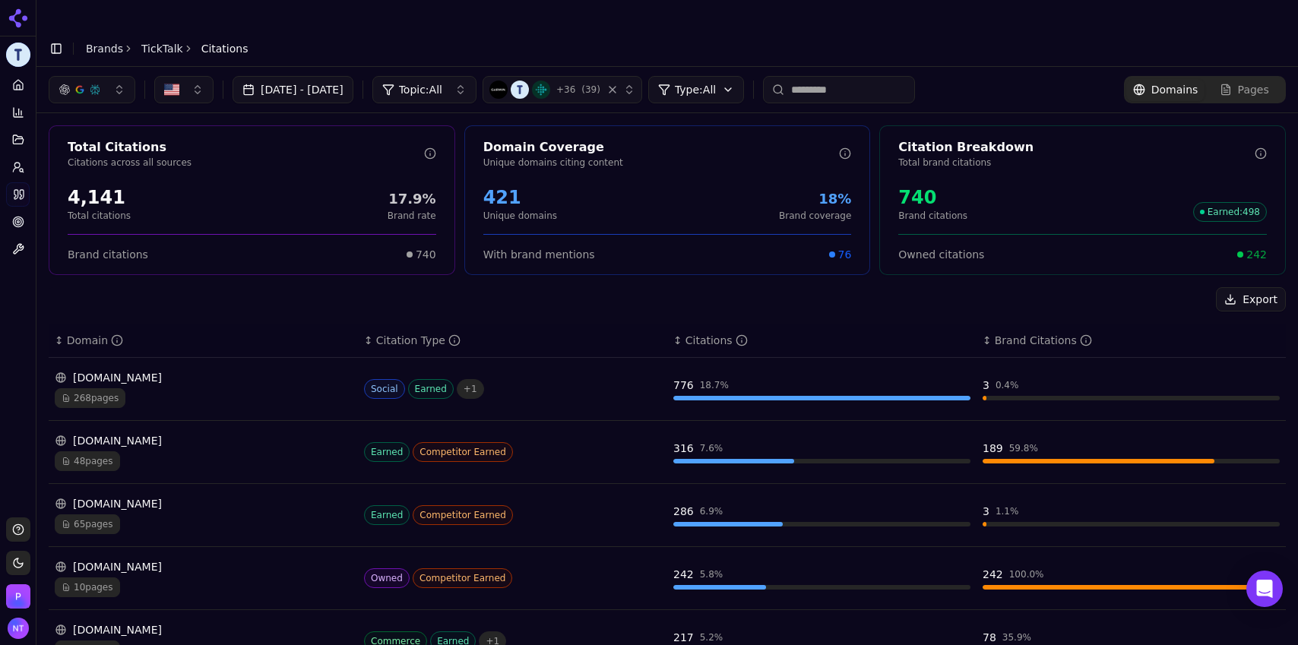
click at [170, 370] on div "reddit.com 268 pages" at bounding box center [203, 389] width 297 height 38
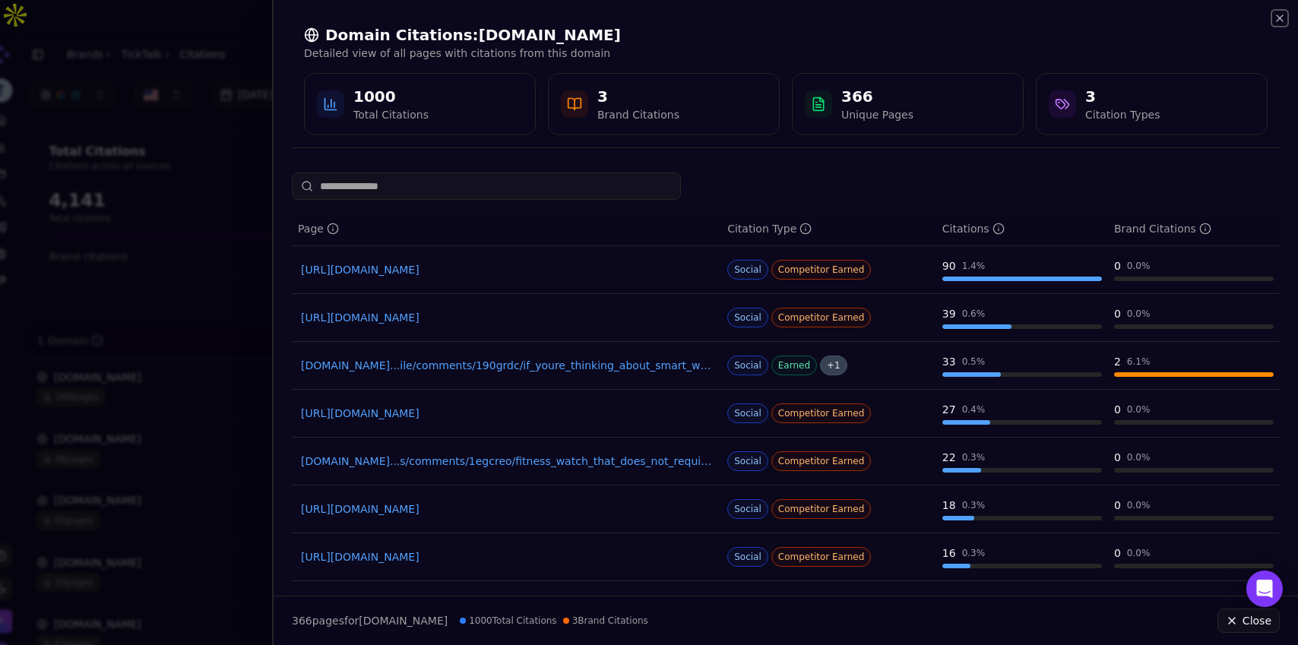
click at [1276, 20] on icon "button" at bounding box center [1280, 18] width 12 height 12
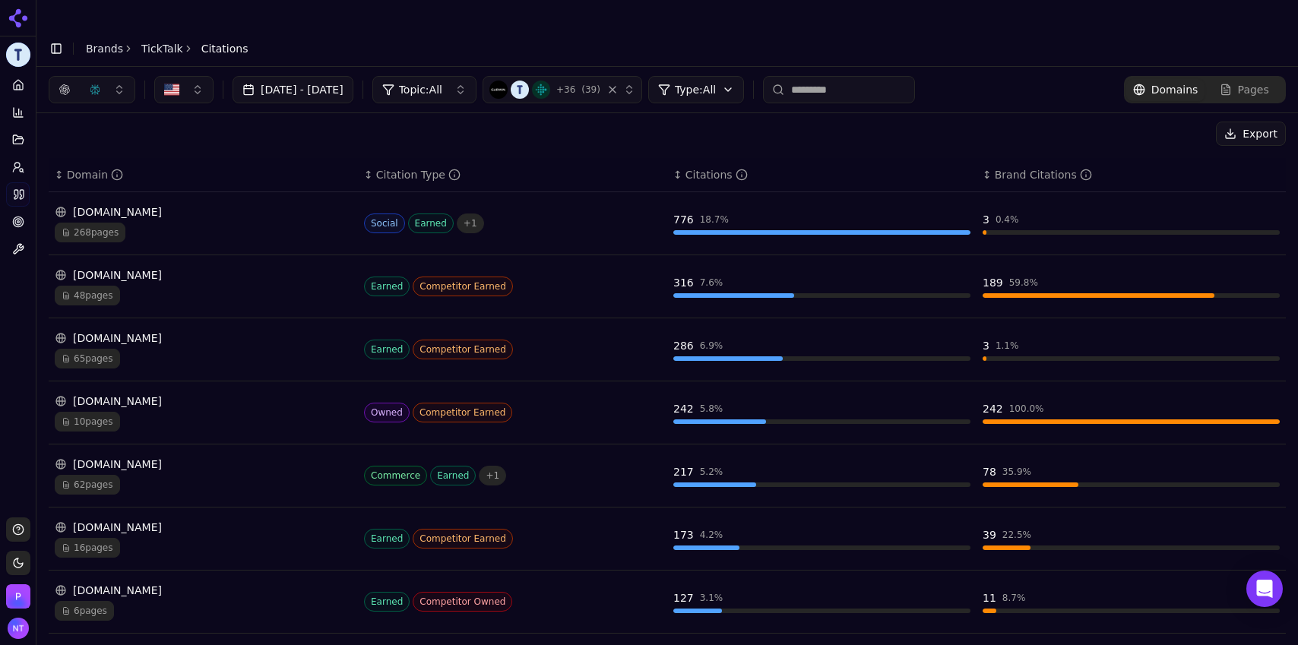
scroll to position [162, 0]
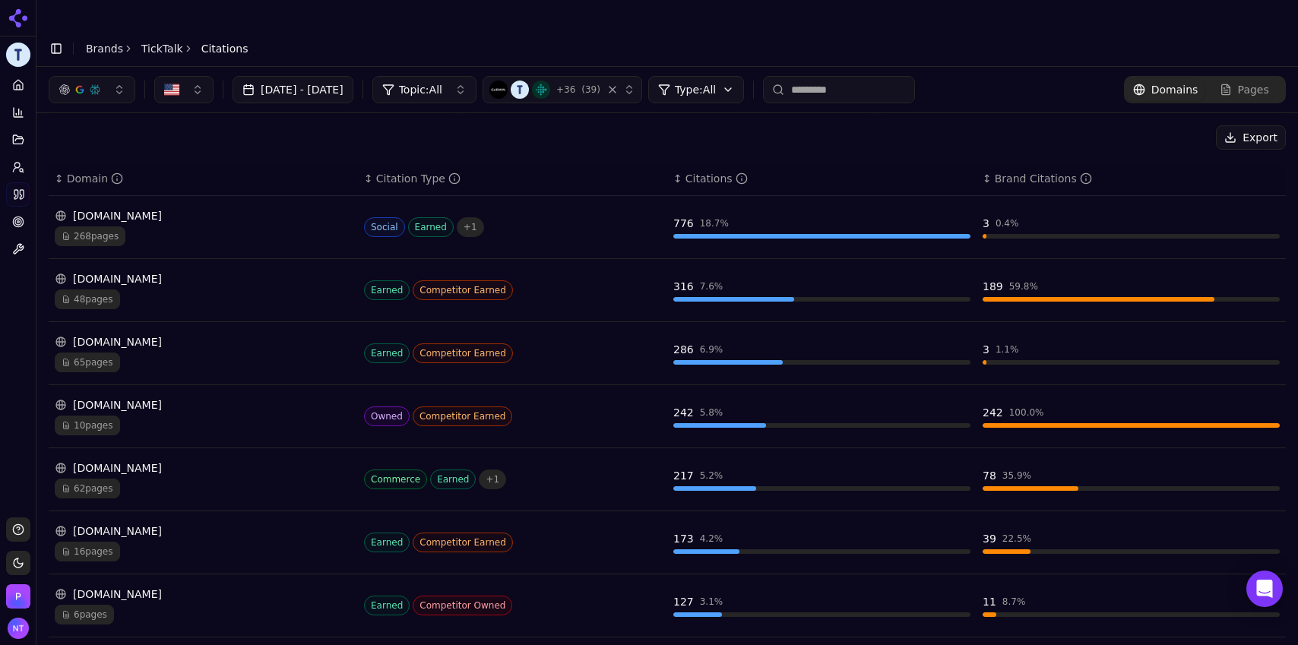
click at [223, 227] on div "268 pages" at bounding box center [203, 237] width 297 height 20
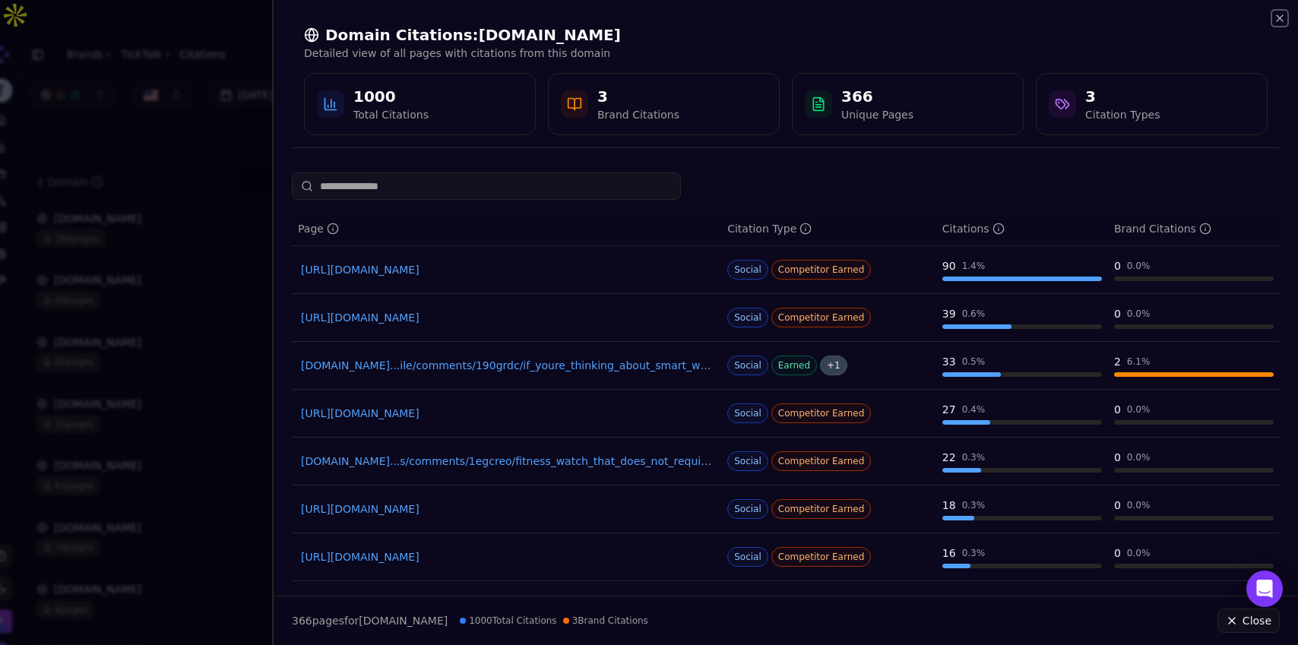
click at [1277, 22] on icon "button" at bounding box center [1280, 18] width 12 height 12
